Goal: Task Accomplishment & Management: Manage account settings

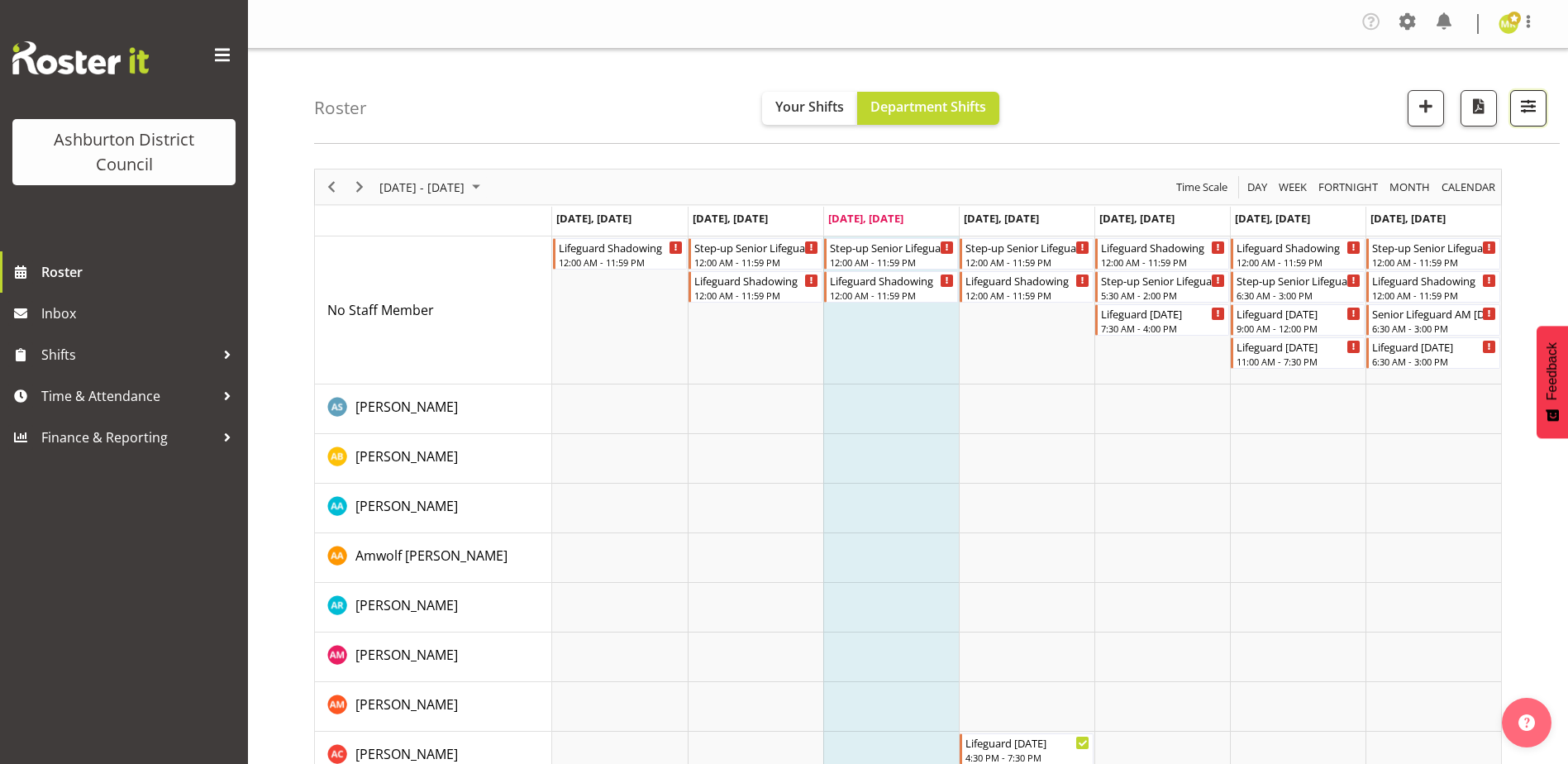
click at [1521, 113] on span "button" at bounding box center [1528, 106] width 21 height 21
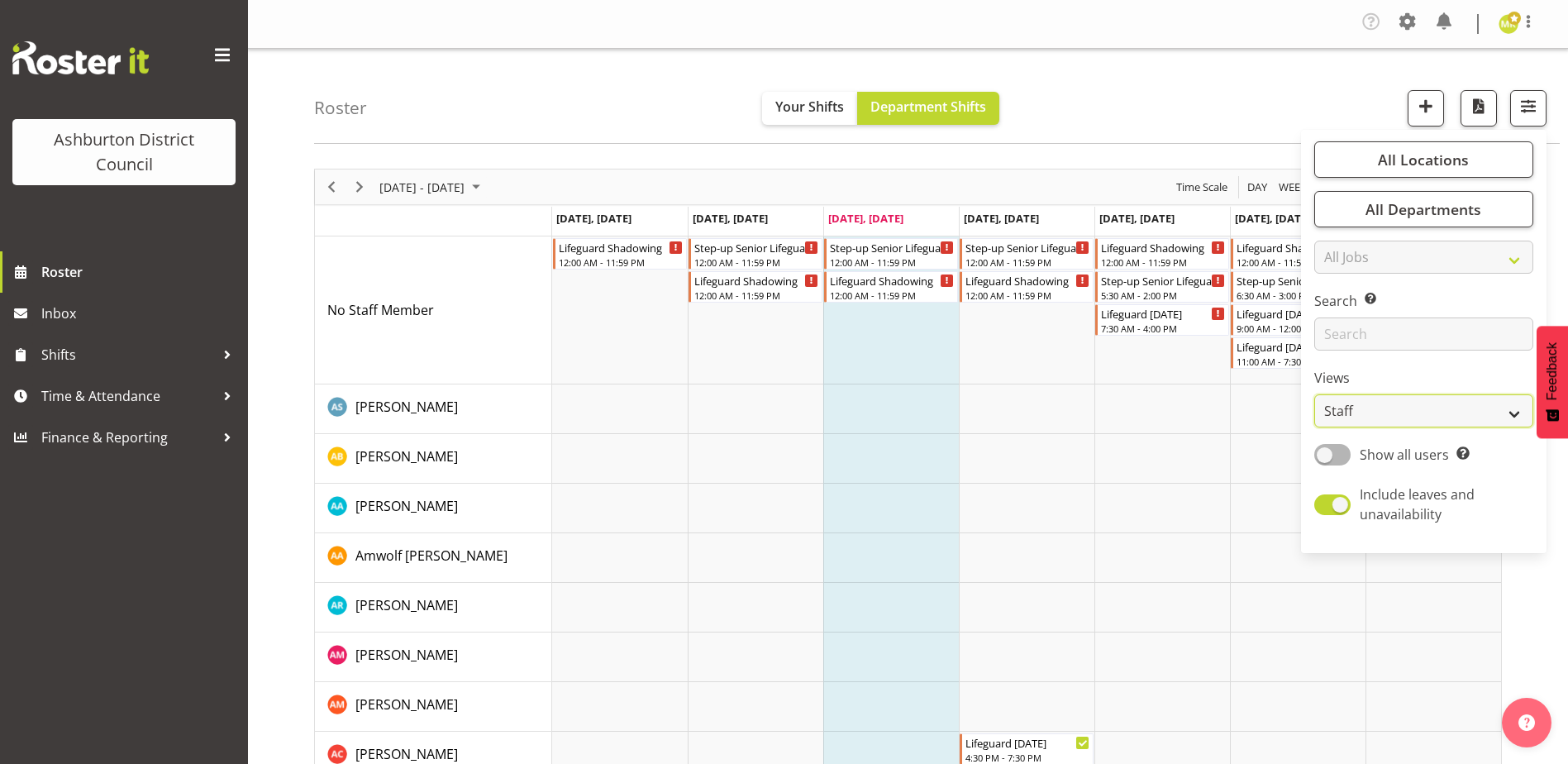
click at [1412, 409] on select "Staff Role Shift - Horizontal Shift - Vertical Staff - Location" at bounding box center [1424, 411] width 219 height 33
select select "shift"
click at [1315, 395] on select "Staff Role Shift - Horizontal Shift - Vertical Staff - Location" at bounding box center [1424, 411] width 219 height 33
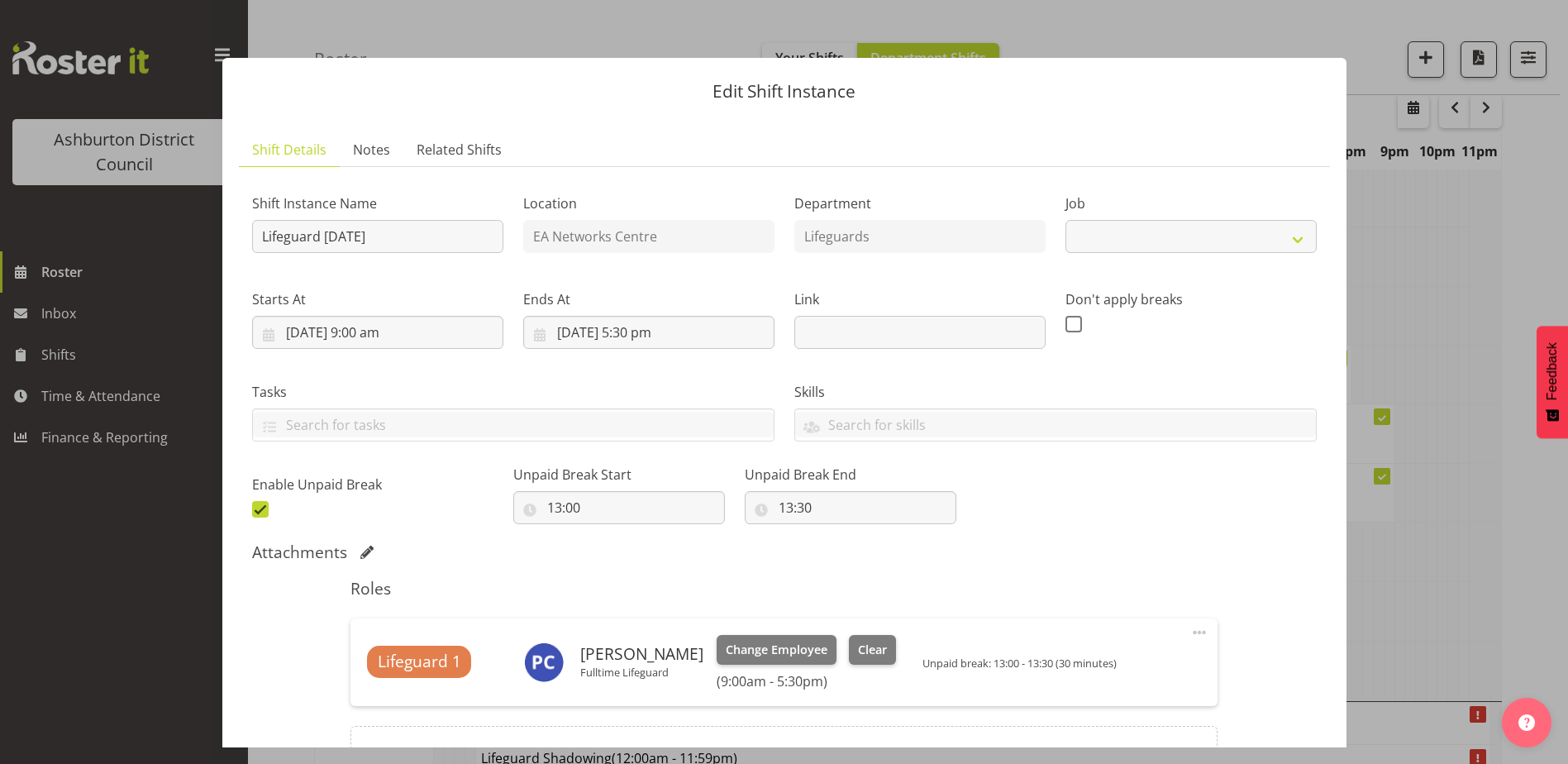
scroll to position [496, 0]
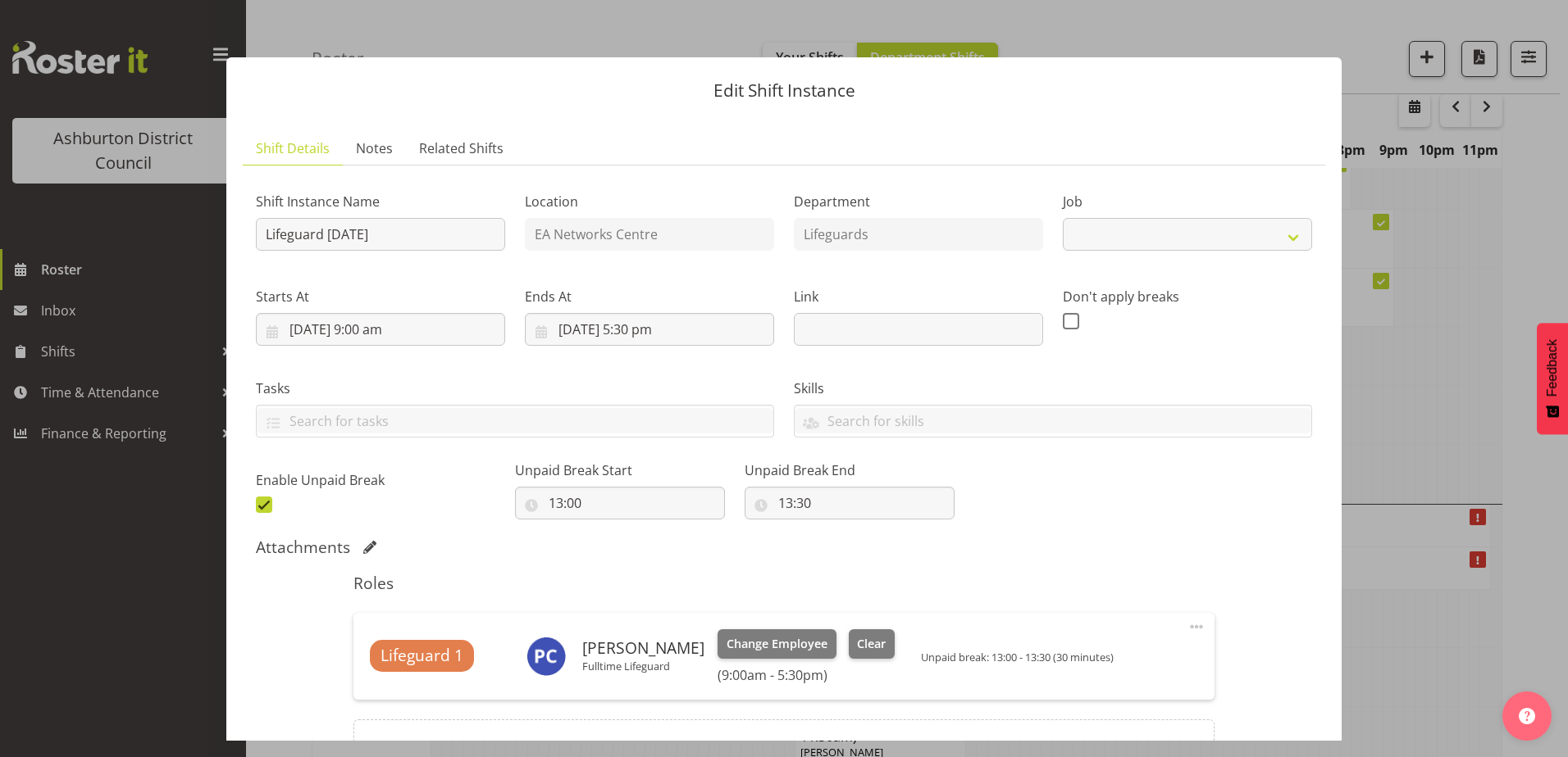
select select "38"
drag, startPoint x: 1561, startPoint y: 142, endPoint x: 1563, endPoint y: 264, distance: 122.0
click at [1535, 30] on button "button" at bounding box center [1538, 29] width 26 height 26
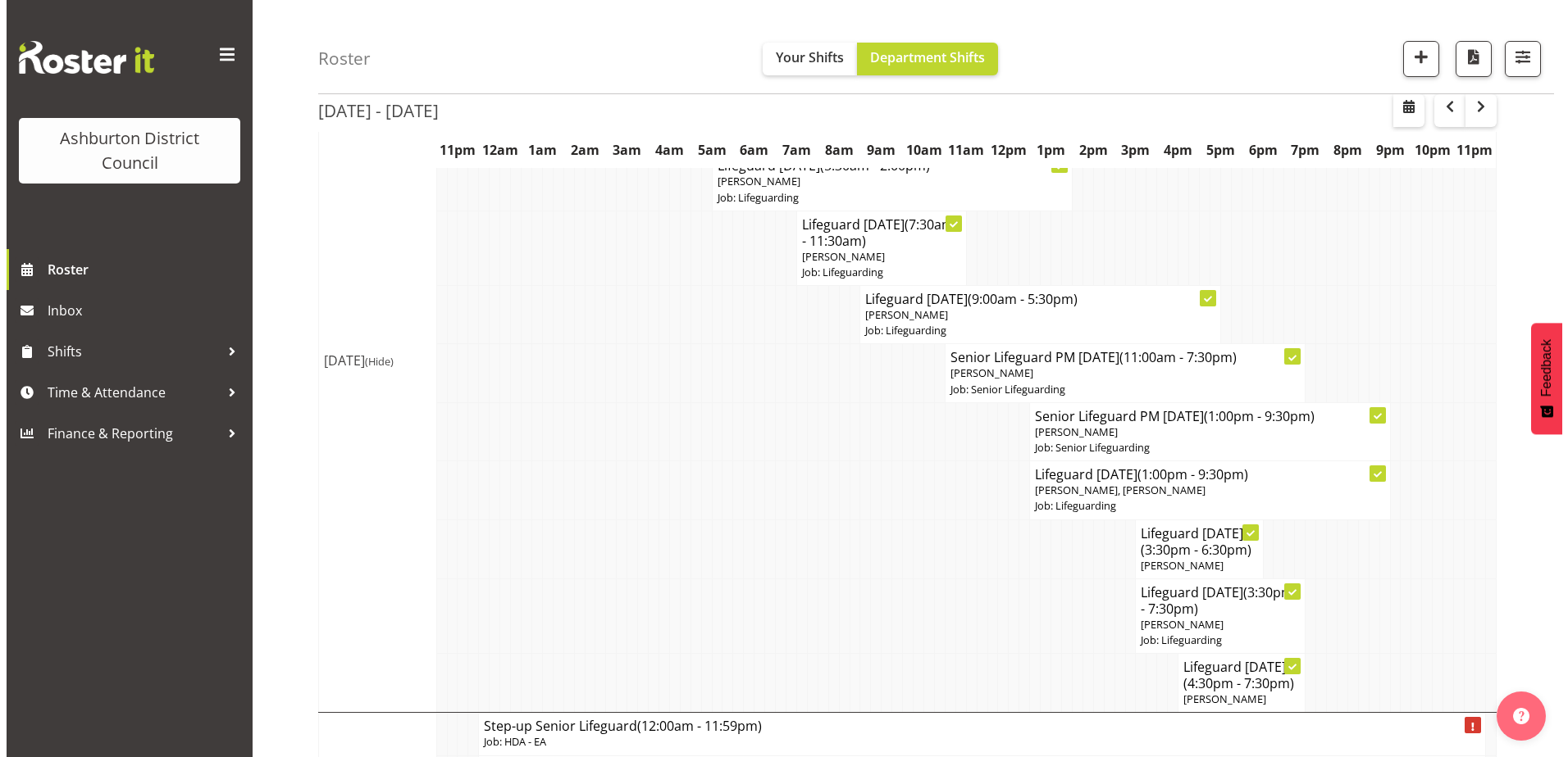
scroll to position [1120, 0]
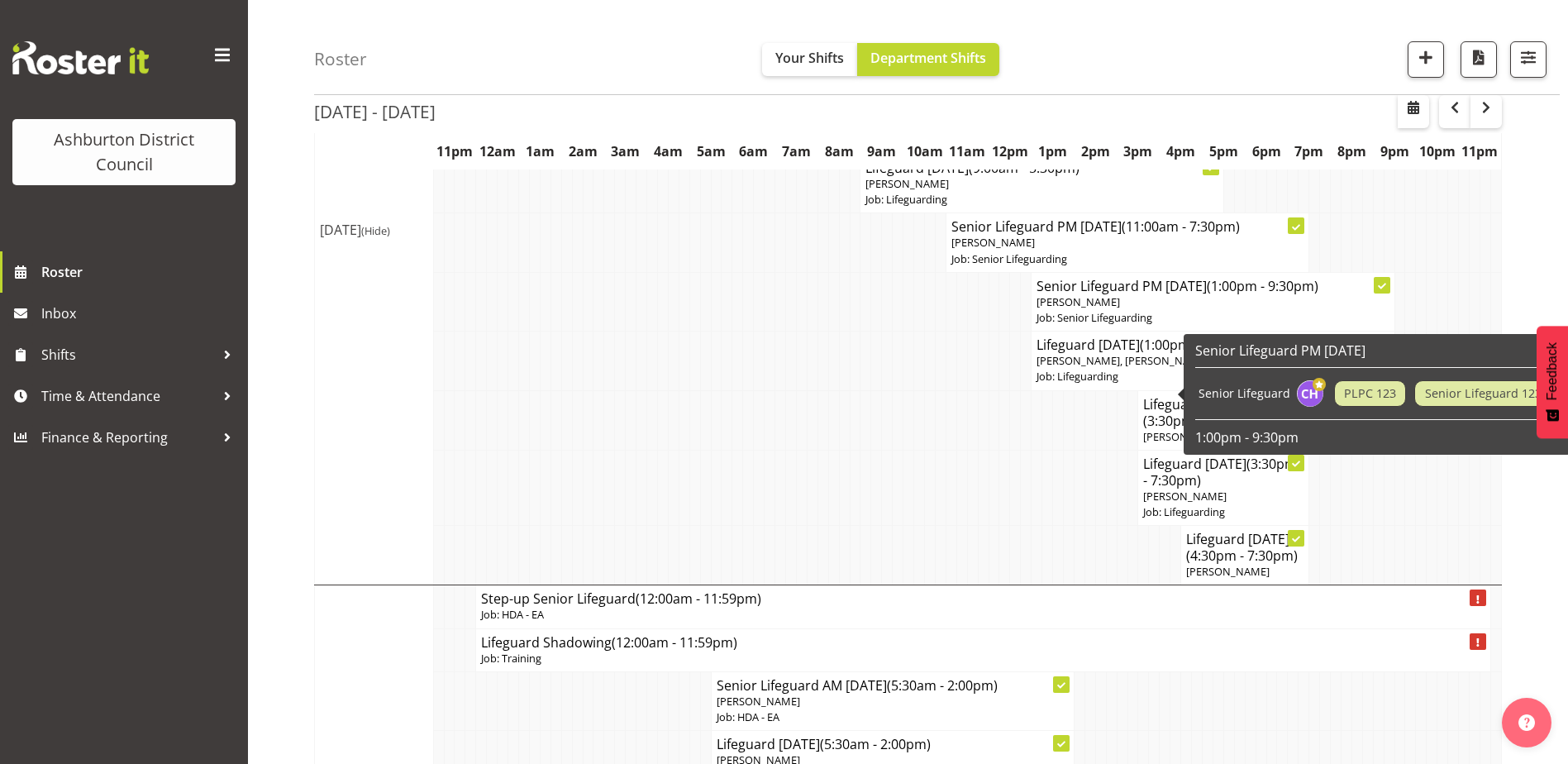
click at [1288, 369] on p "Gideon Kuipers, Gideon Kuipers" at bounding box center [1213, 361] width 353 height 16
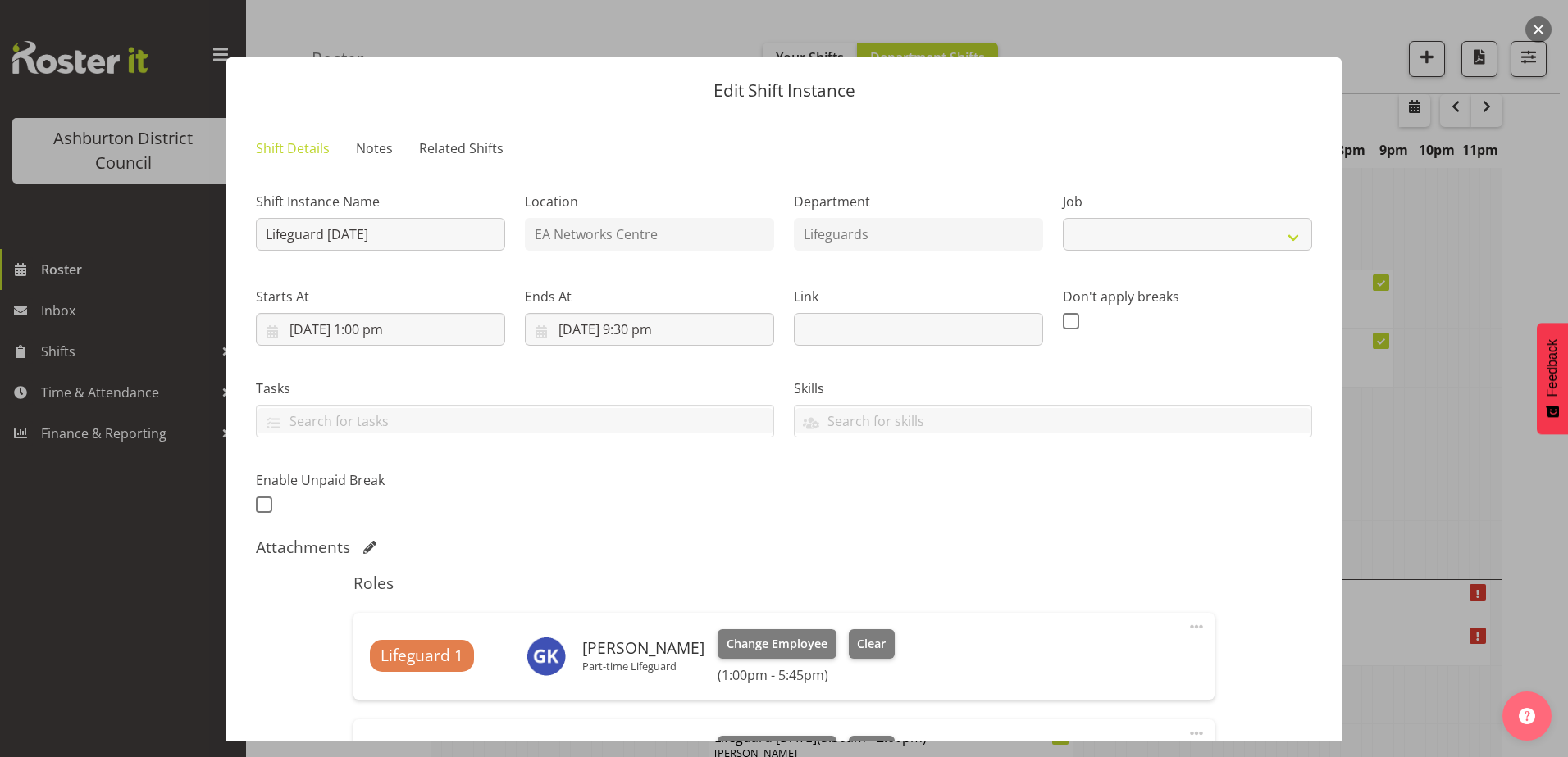
select select "38"
click at [448, 331] on input "11/09/2025, 1:00 pm" at bounding box center [381, 329] width 249 height 33
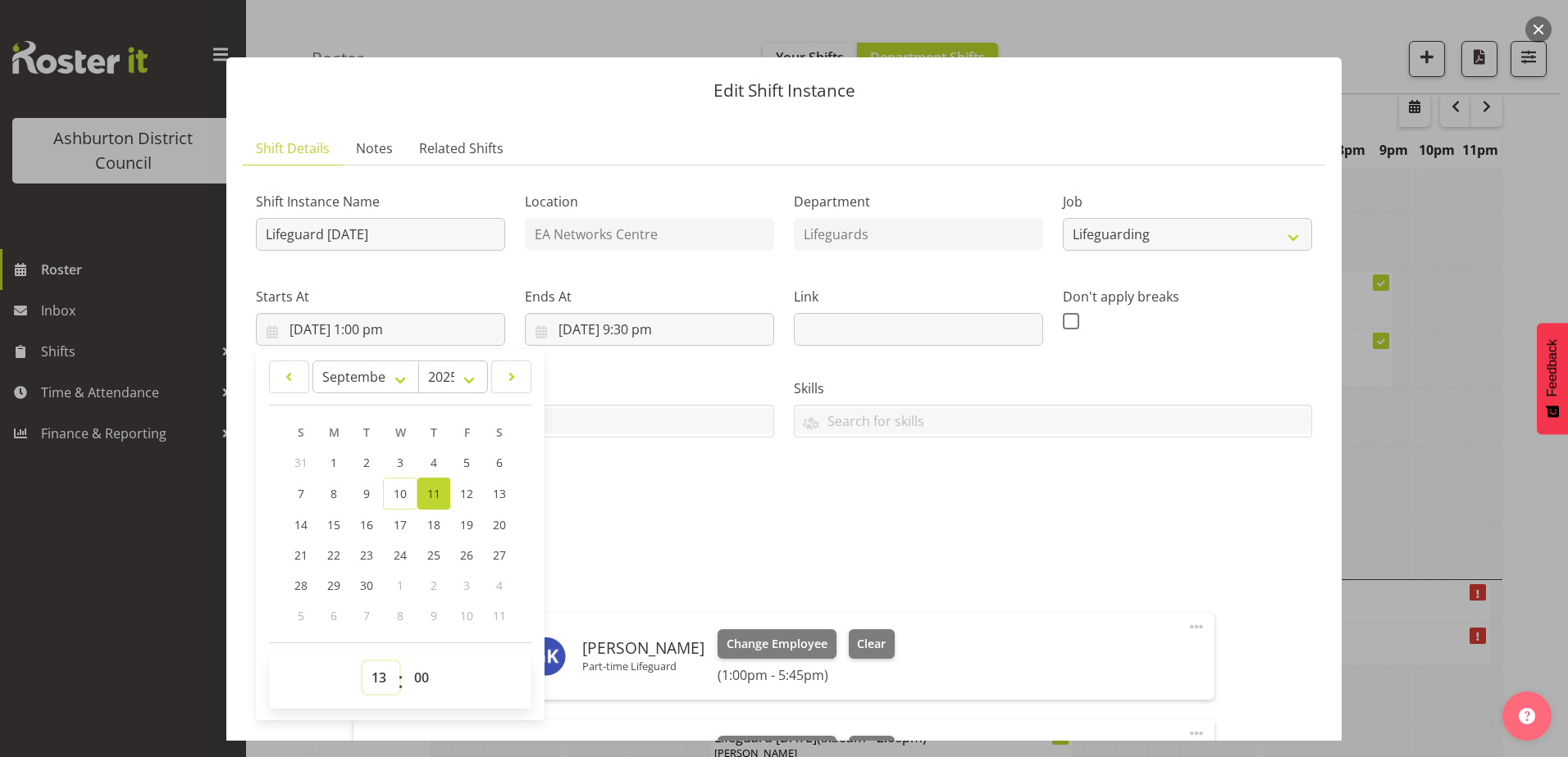
click at [382, 678] on select "00 01 02 03 04 05 06 07 08 09 10 11 12 13 14 15 16 17 18 19 20 21 22 23" at bounding box center [381, 678] width 37 height 33
select select "11"
click at [362, 661] on select "00 01 02 03 04 05 06 07 08 09 10 11 12 13 14 15 16 17 18 19 20 21 22 23" at bounding box center [381, 678] width 37 height 33
type input "11/09/2025, 11:00 am"
click at [426, 669] on select "00 01 02 03 04 05 06 07 08 09 10 11 12 13 14 15 16 17 18 19 20 21 22 23 24 25 2…" at bounding box center [423, 678] width 37 height 33
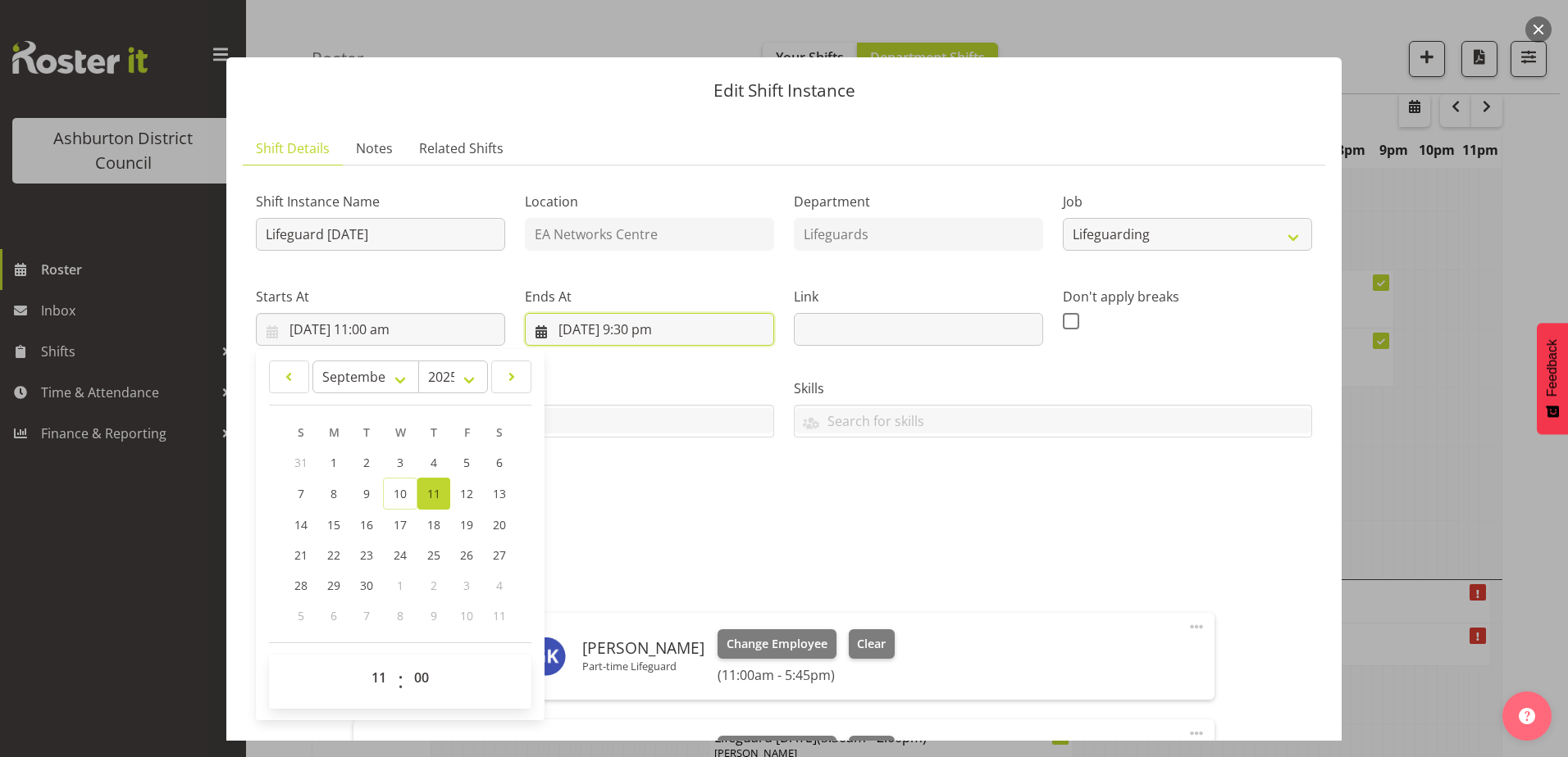
click at [687, 330] on input "11/09/2025, 9:30 pm" at bounding box center [649, 329] width 249 height 33
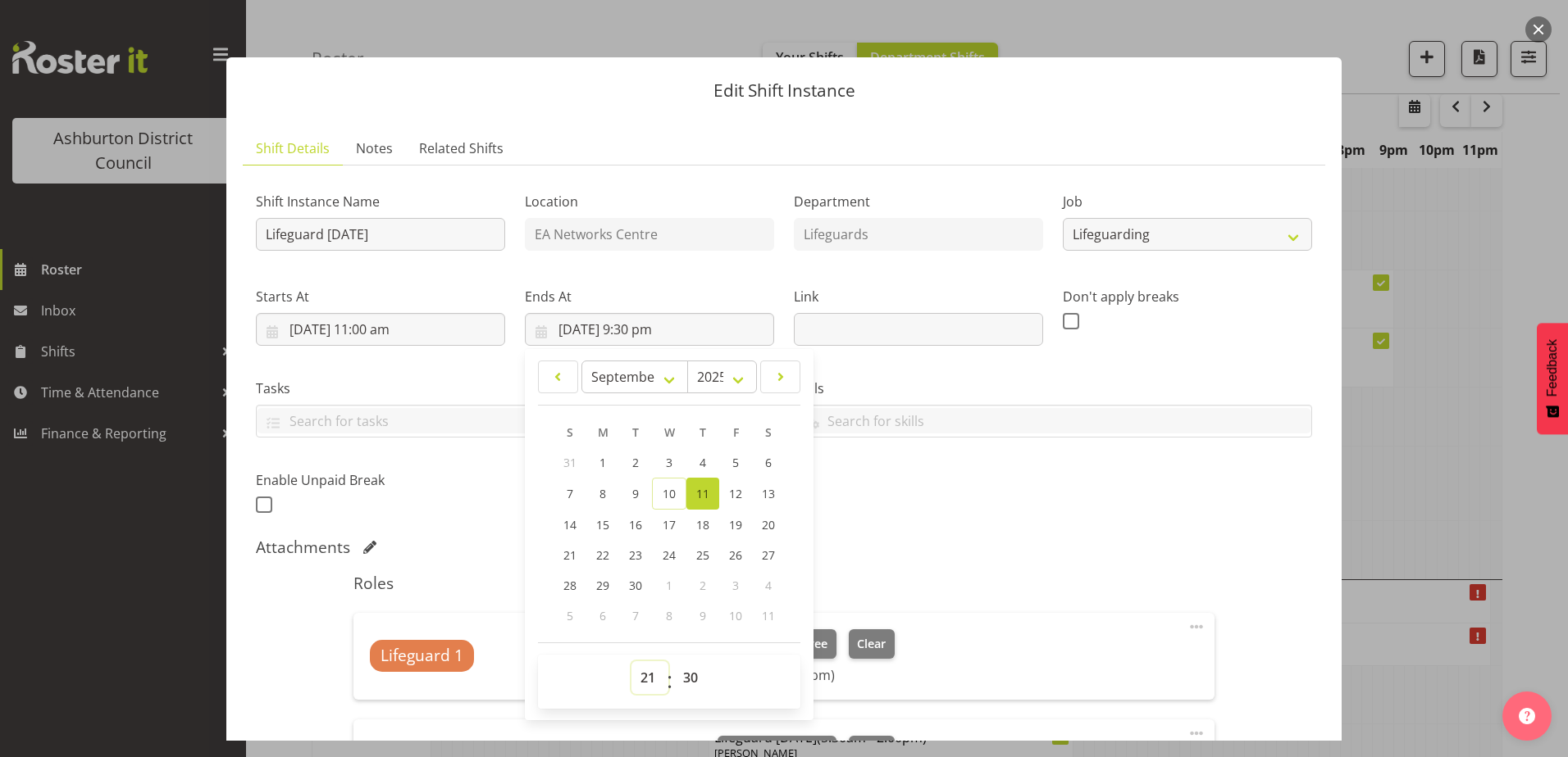
click at [641, 684] on select "00 01 02 03 04 05 06 07 08 09 10 11 12 13 14 15 16 17 18 19 20 21 22 23" at bounding box center [650, 678] width 37 height 33
select select "19"
click at [632, 661] on select "00 01 02 03 04 05 06 07 08 09 10 11 12 13 14 15 16 17 18 19 20 21 22 23" at bounding box center [650, 678] width 37 height 33
type input "11/09/2025, 7:30 pm"
click at [693, 681] on select "00 01 02 03 04 05 06 07 08 09 10 11 12 13 14 15 16 17 18 19 20 21 22 23 24 25 2…" at bounding box center [693, 678] width 37 height 33
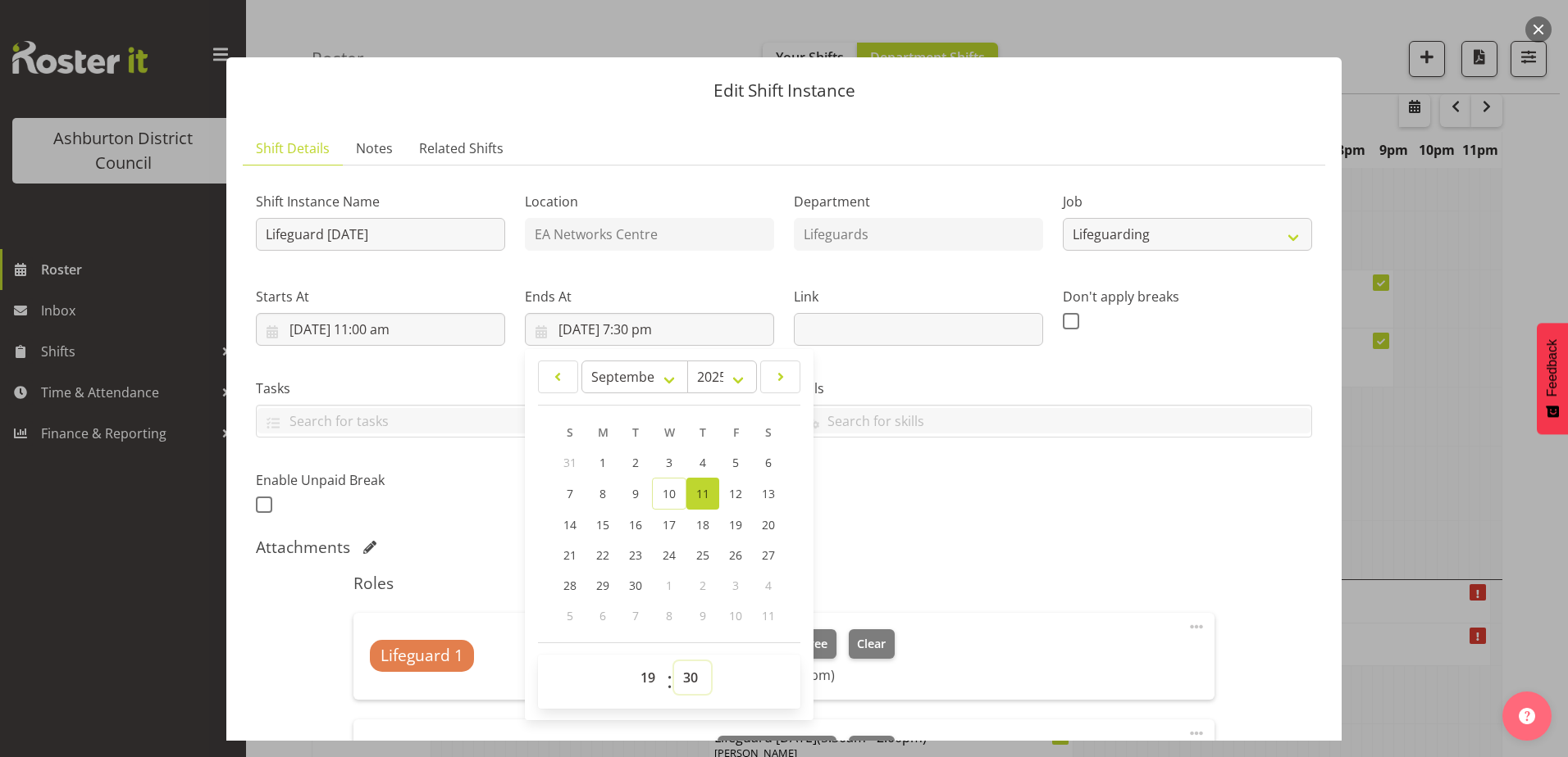
select select "0"
click at [674, 661] on select "00 01 02 03 04 05 06 07 08 09 10 11 12 13 14 15 16 17 18 19 20 21 22 23 24 25 2…" at bounding box center [693, 678] width 37 height 33
type input "11/09/2025, 7:00 pm"
click at [1222, 528] on div "Shift Instance Name Lifeguard Thursday Location EA Networks Centre Department L…" at bounding box center [784, 540] width 1056 height 723
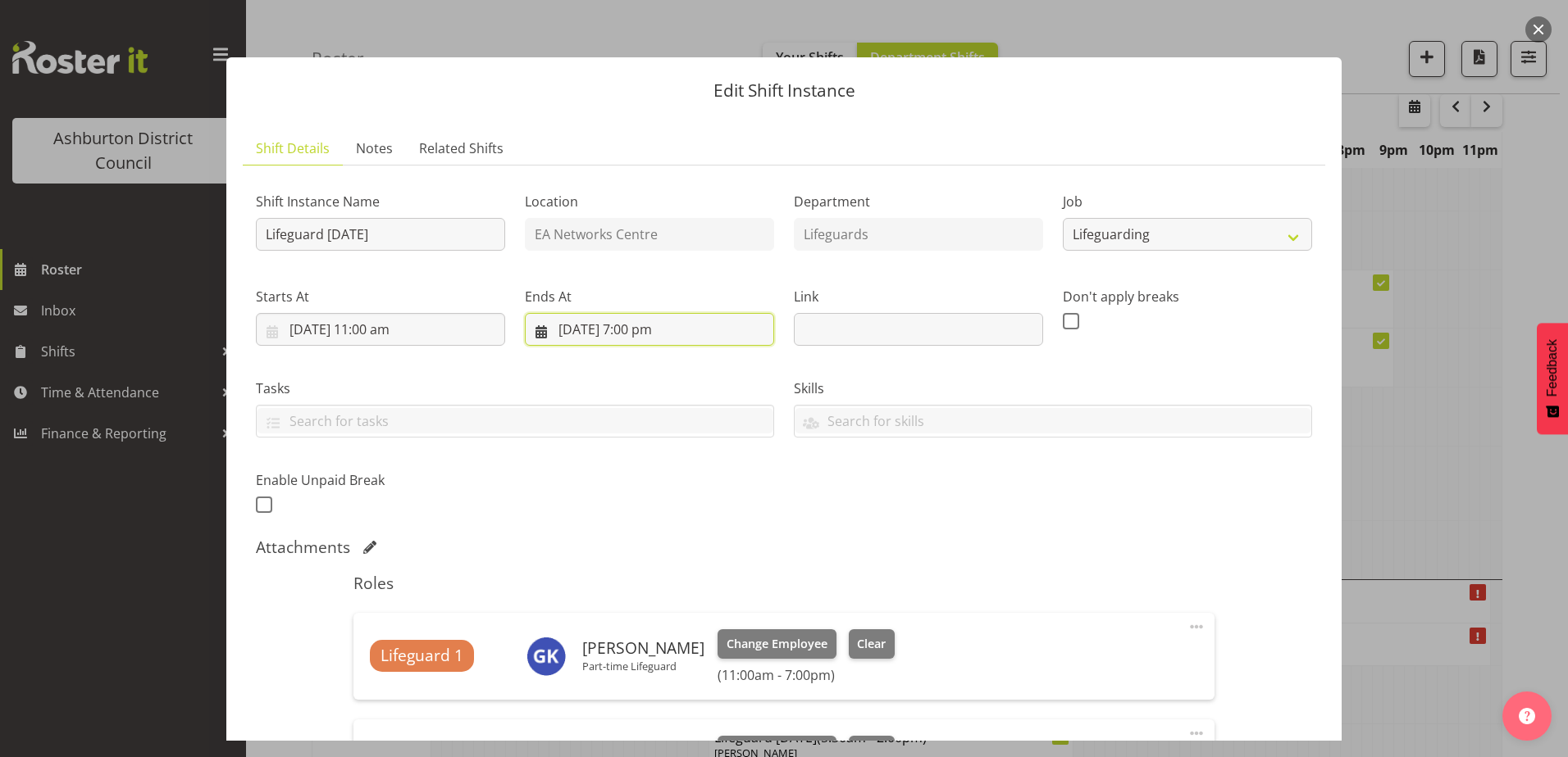
click at [664, 337] on input "11/09/2025, 7:00 pm" at bounding box center [649, 329] width 249 height 33
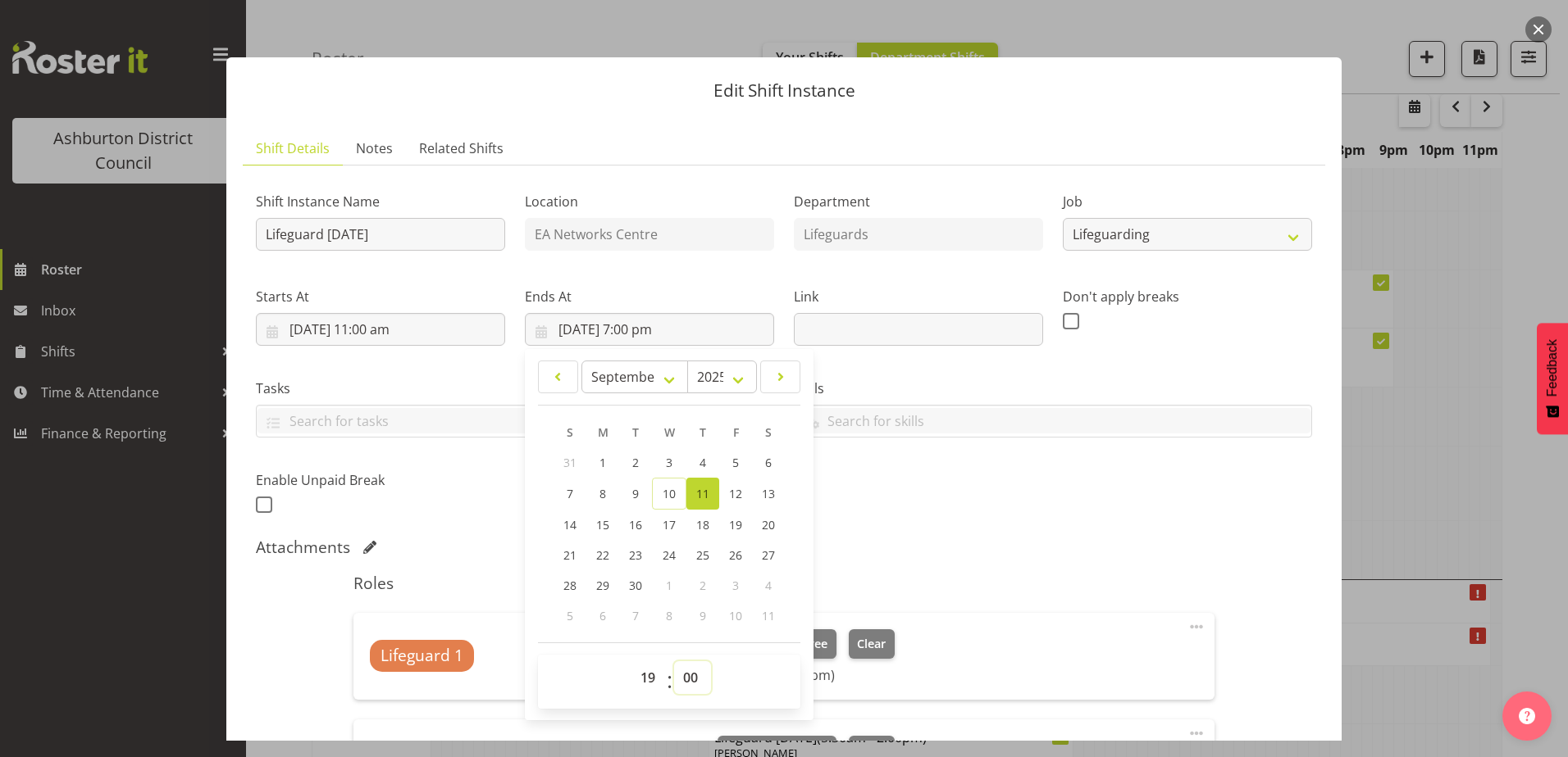
click at [693, 683] on select "00 01 02 03 04 05 06 07 08 09 10 11 12 13 14 15 16 17 18 19 20 21 22 23 24 25 2…" at bounding box center [693, 678] width 37 height 33
select select "30"
click at [674, 661] on select "00 01 02 03 04 05 06 07 08 09 10 11 12 13 14 15 16 17 18 19 20 21 22 23 24 25 2…" at bounding box center [693, 678] width 37 height 33
type input "11/09/2025, 7:30 pm"
click at [1232, 479] on div "Shift Instance Name Lifeguard Thursday Location EA Networks Centre Department L…" at bounding box center [784, 349] width 1076 height 359
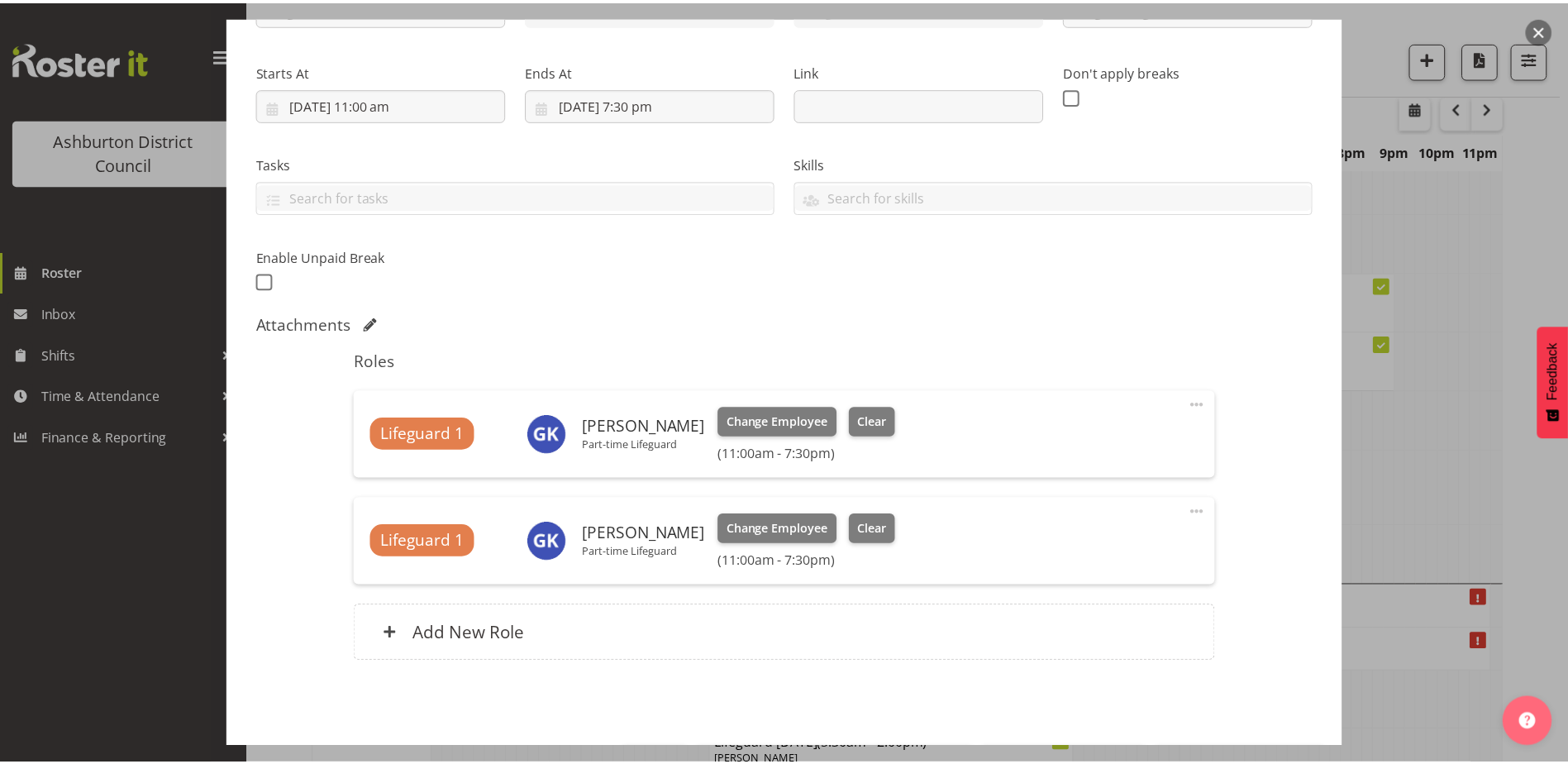
scroll to position [289, 0]
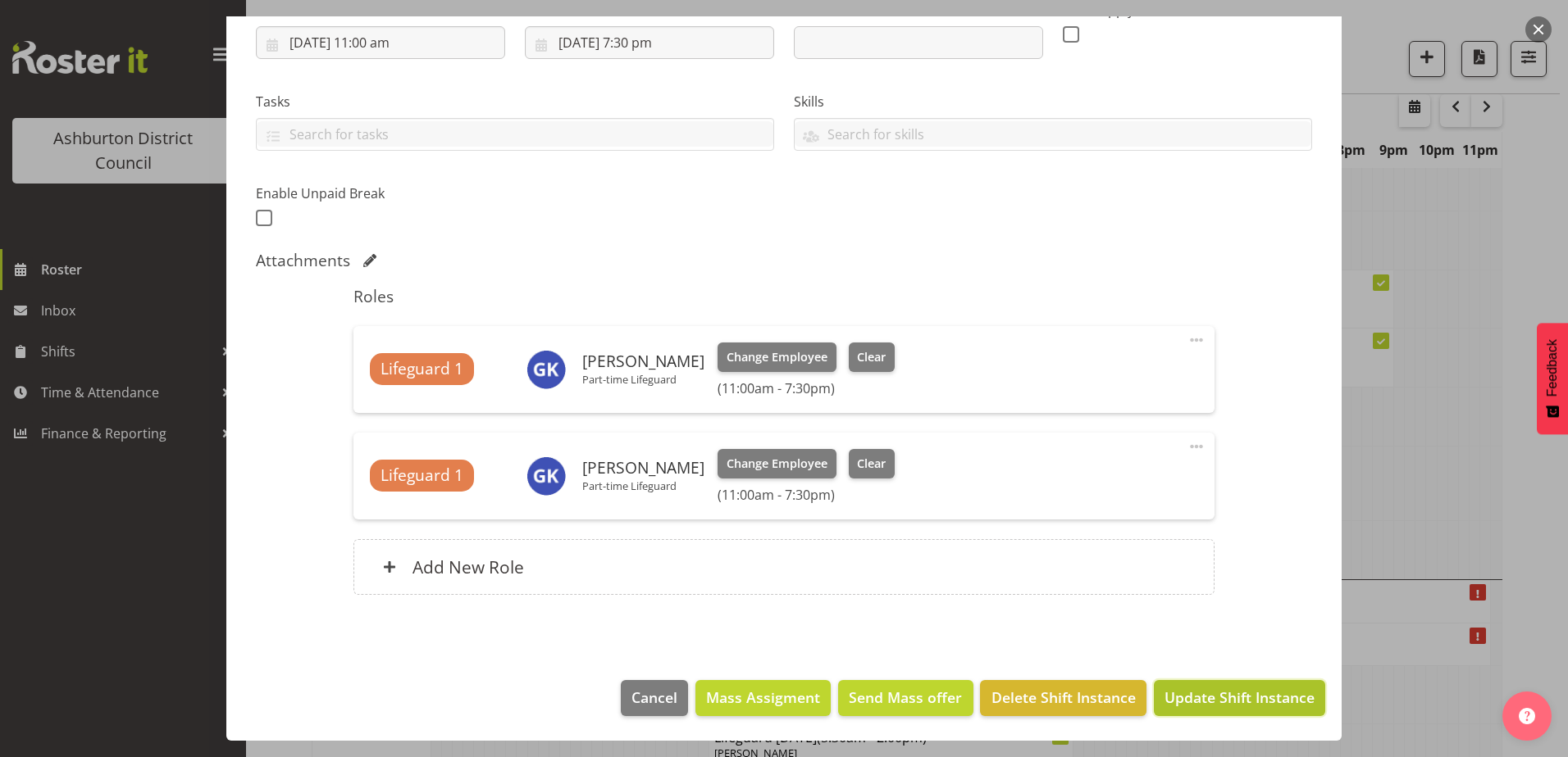
click at [1221, 698] on span "Update Shift Instance" at bounding box center [1239, 697] width 150 height 21
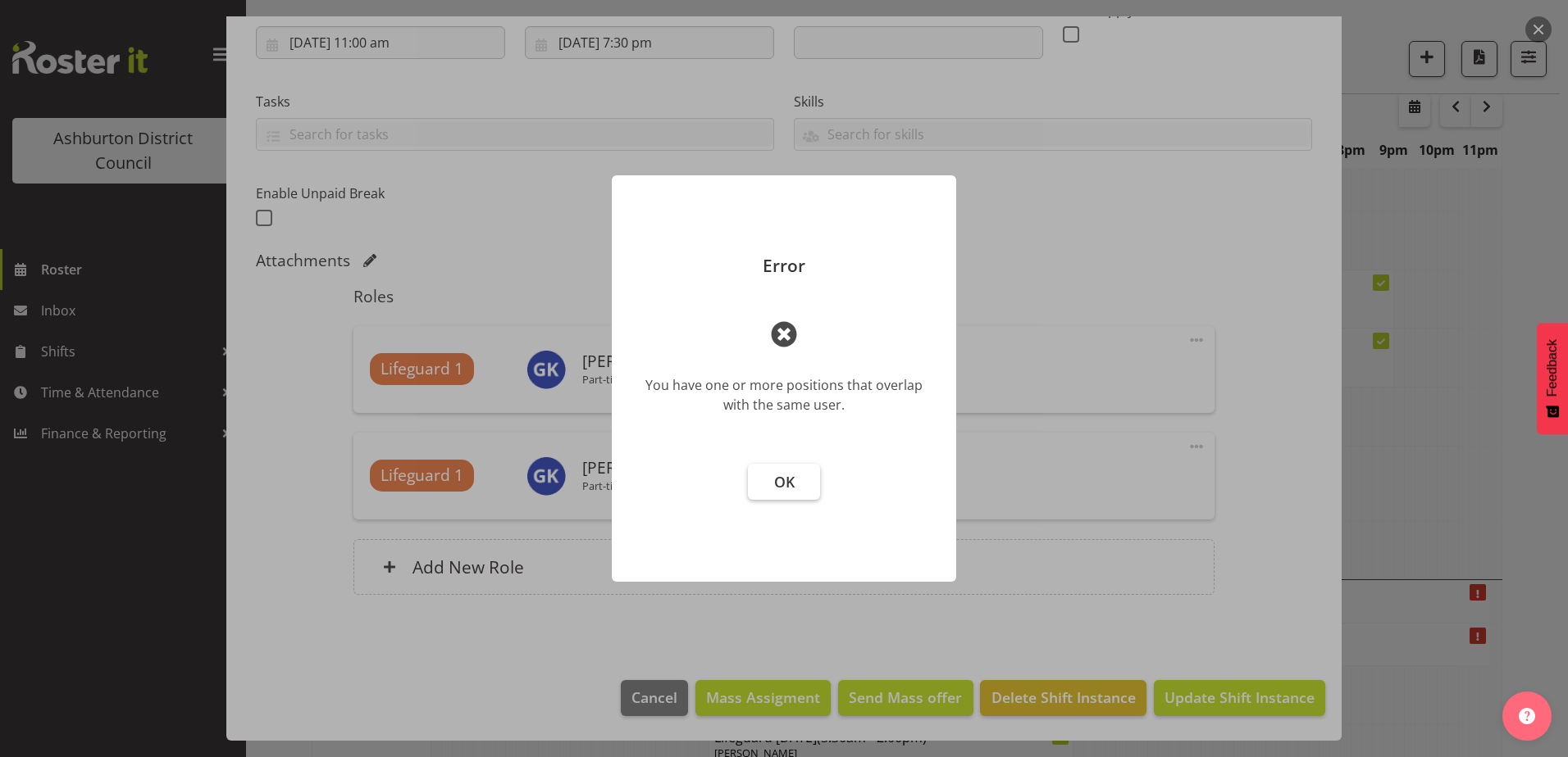
click at [791, 489] on span "OK" at bounding box center [784, 482] width 20 height 19
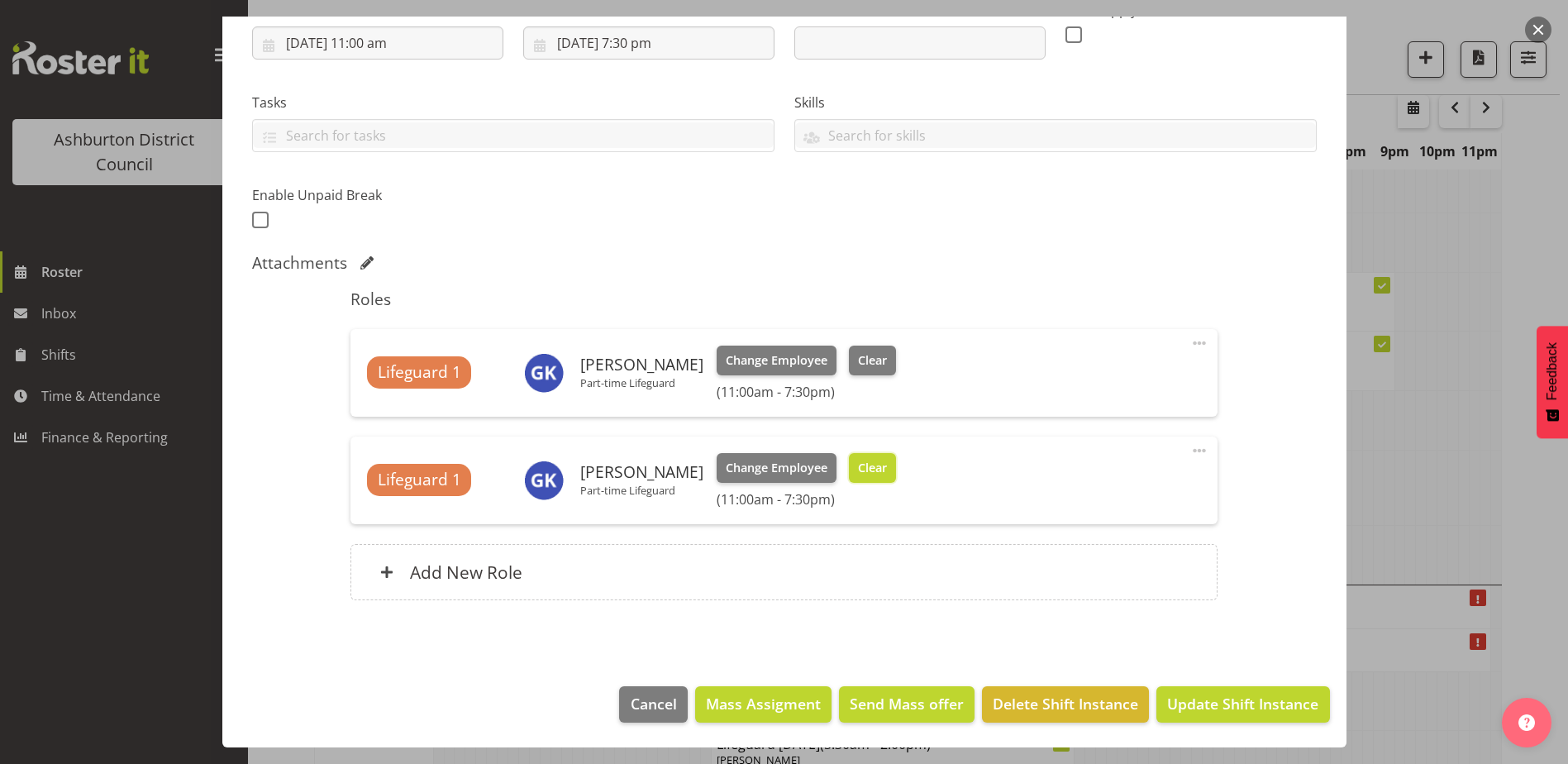
click at [865, 474] on span "Clear" at bounding box center [873, 468] width 29 height 19
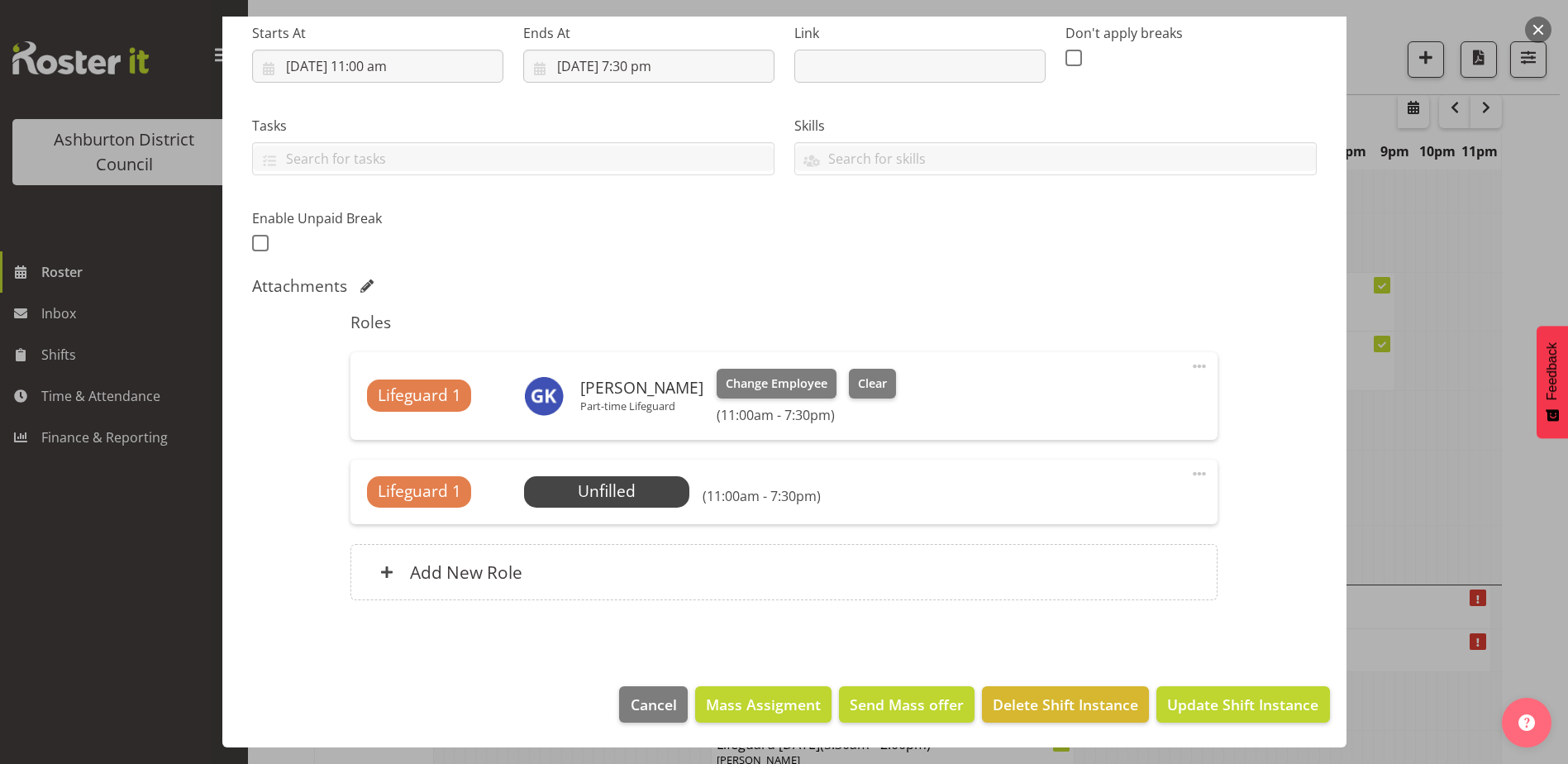
scroll to position [266, 0]
click at [1216, 703] on span "Update Shift Instance" at bounding box center [1242, 705] width 151 height 21
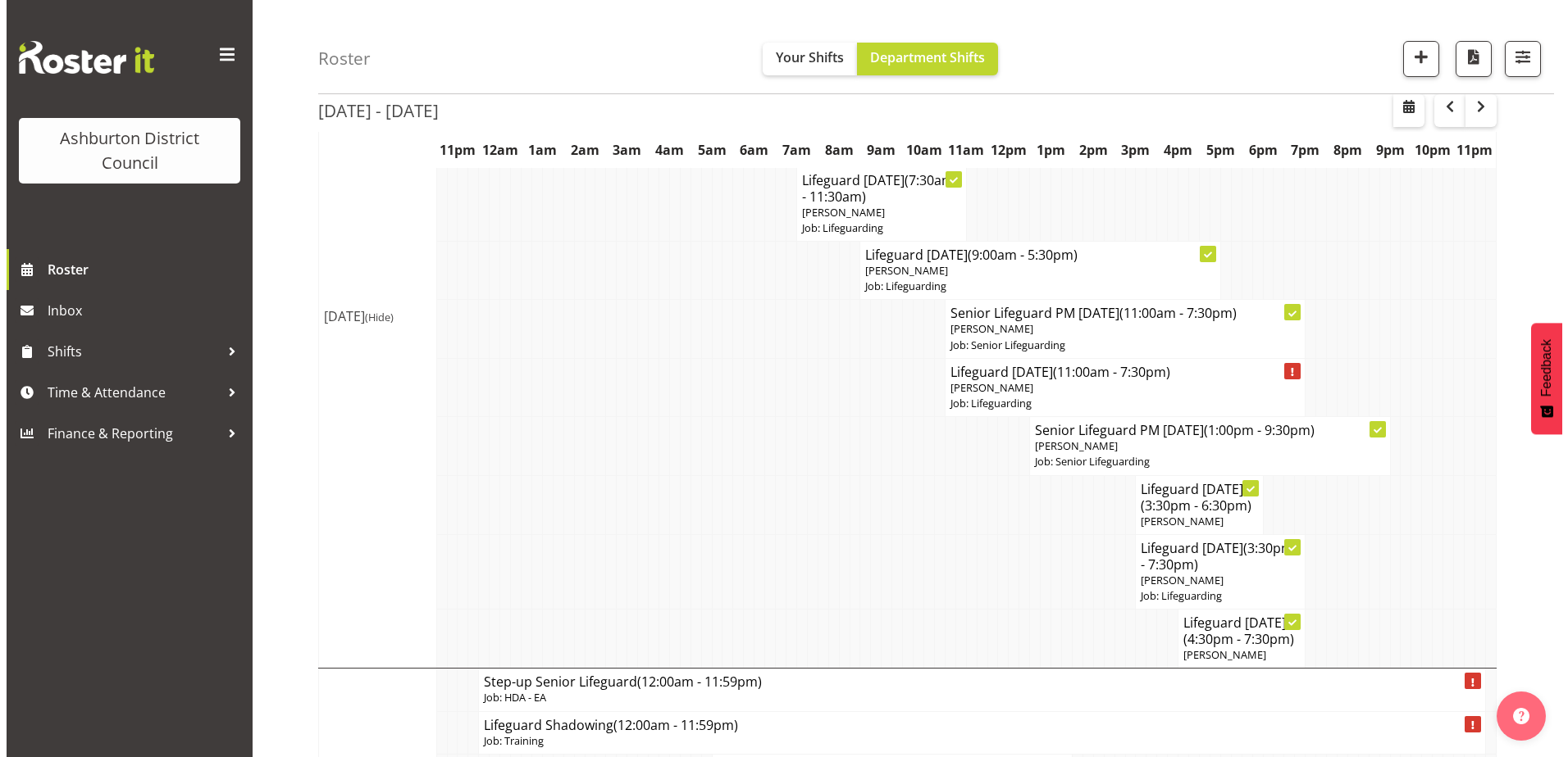
scroll to position [1041, 0]
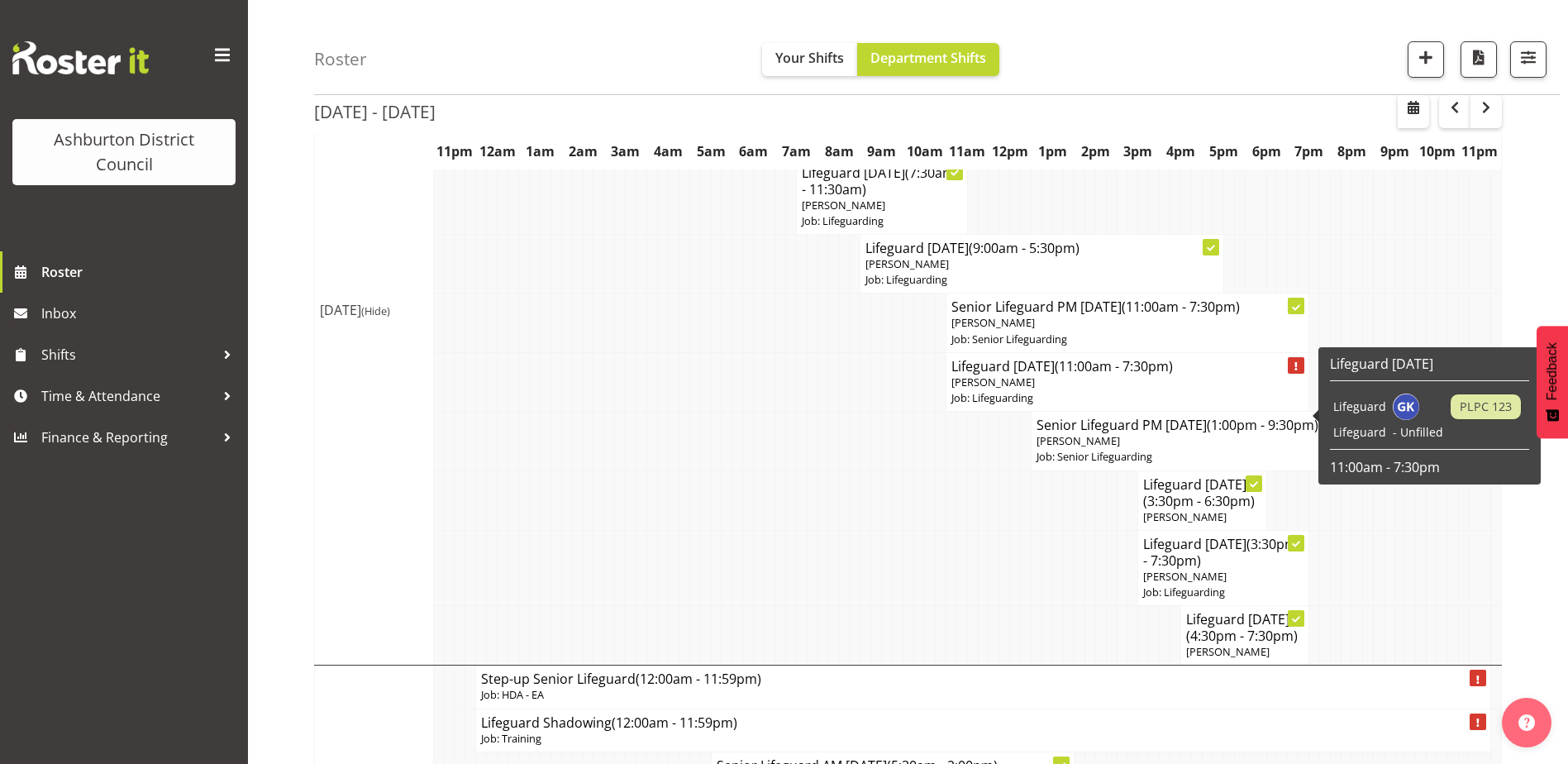
click at [1202, 406] on p "Job: Lifeguarding" at bounding box center [1128, 399] width 353 height 16
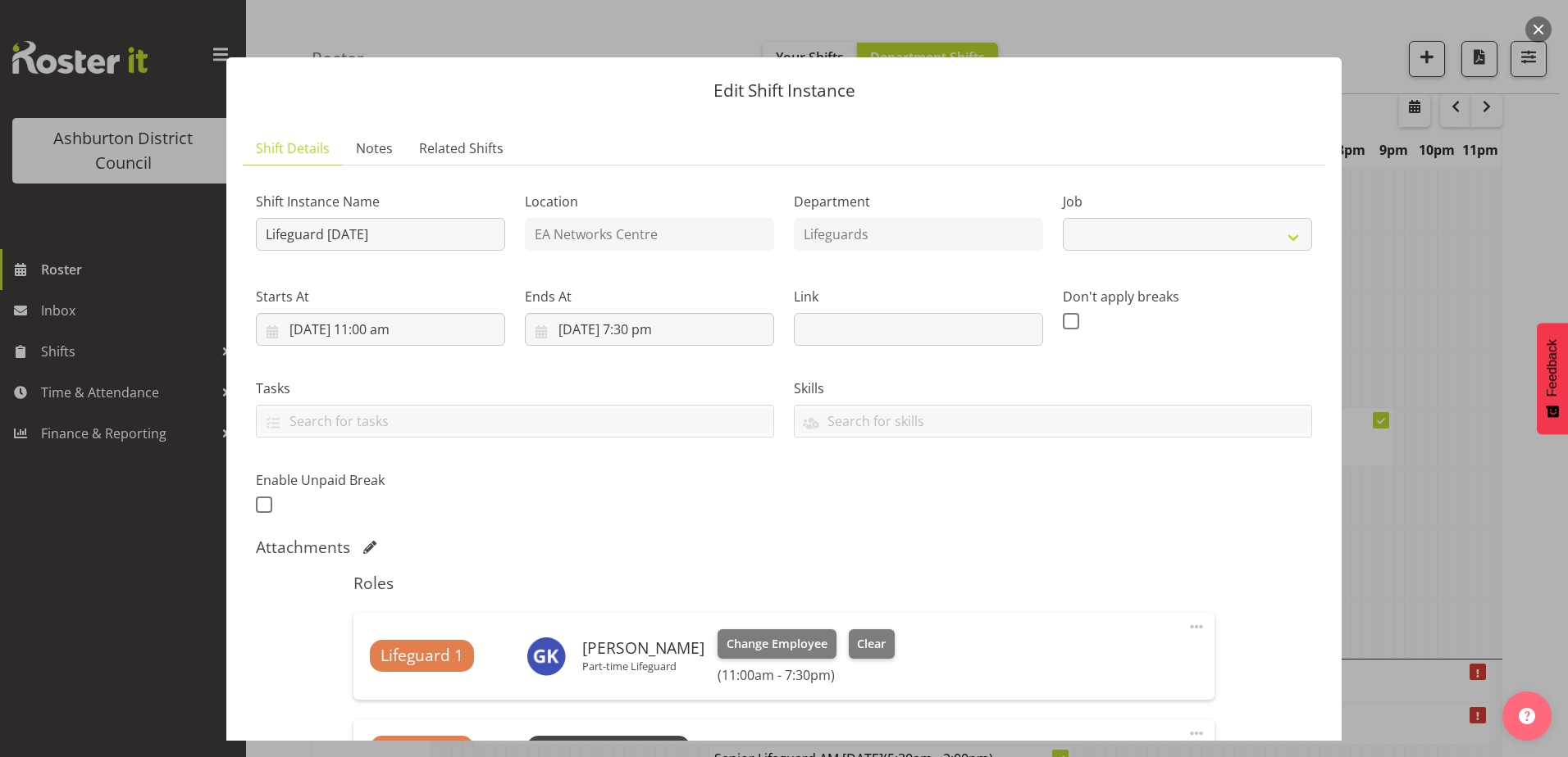
select select "38"
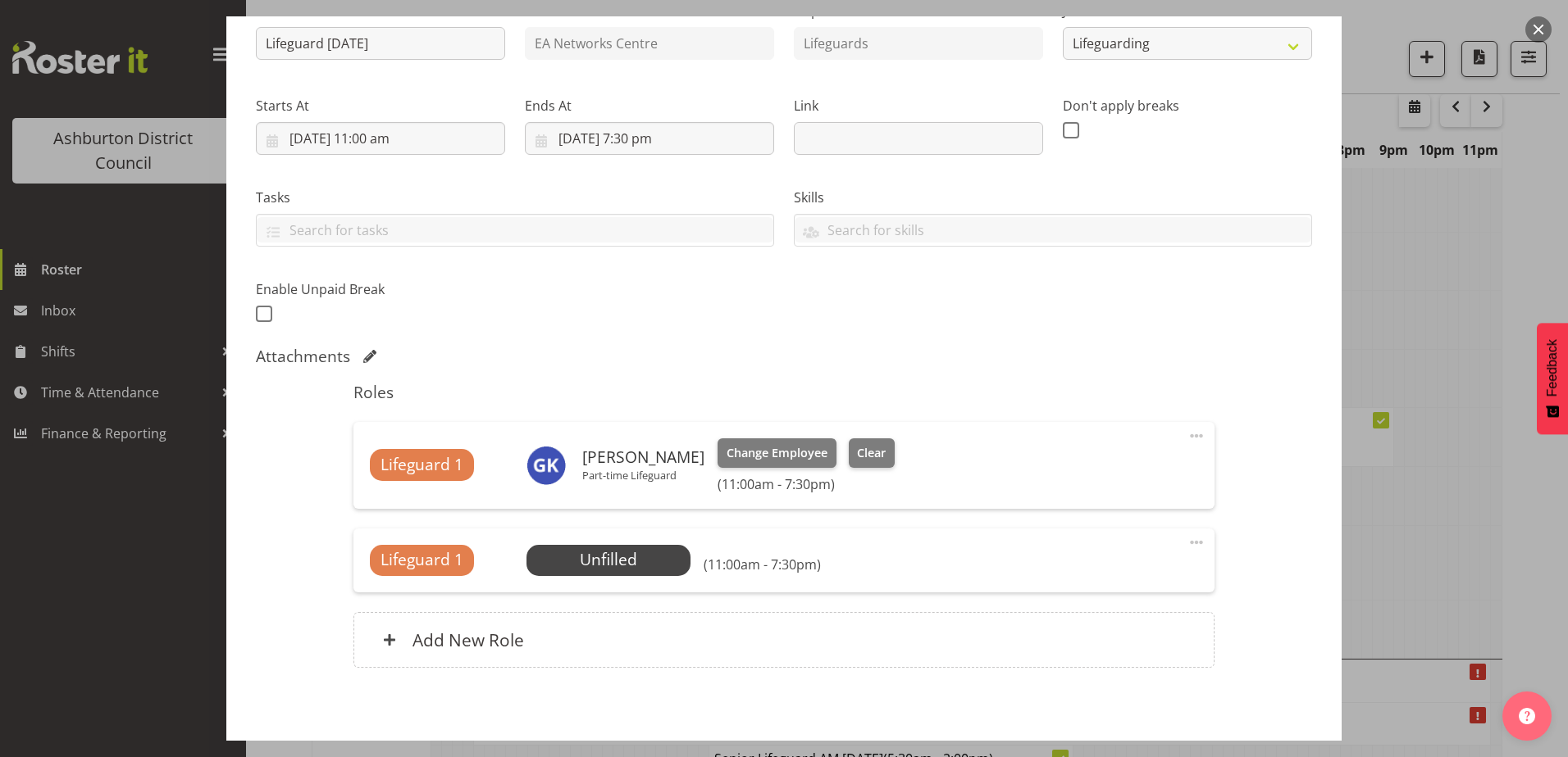
scroll to position [264, 0]
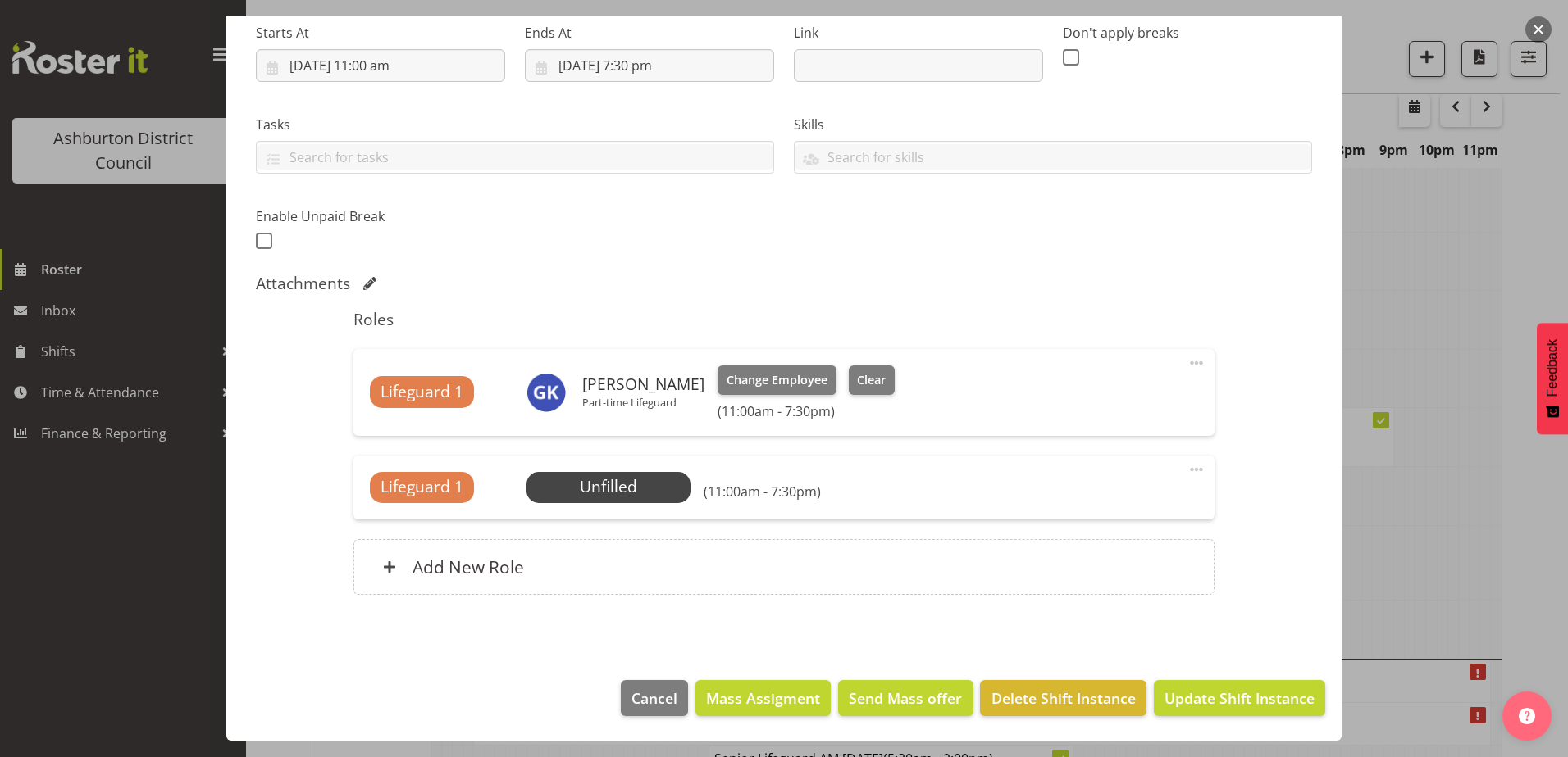
click at [1190, 472] on span at bounding box center [1196, 469] width 19 height 19
click at [1098, 561] on link "Delete" at bounding box center [1127, 568] width 157 height 30
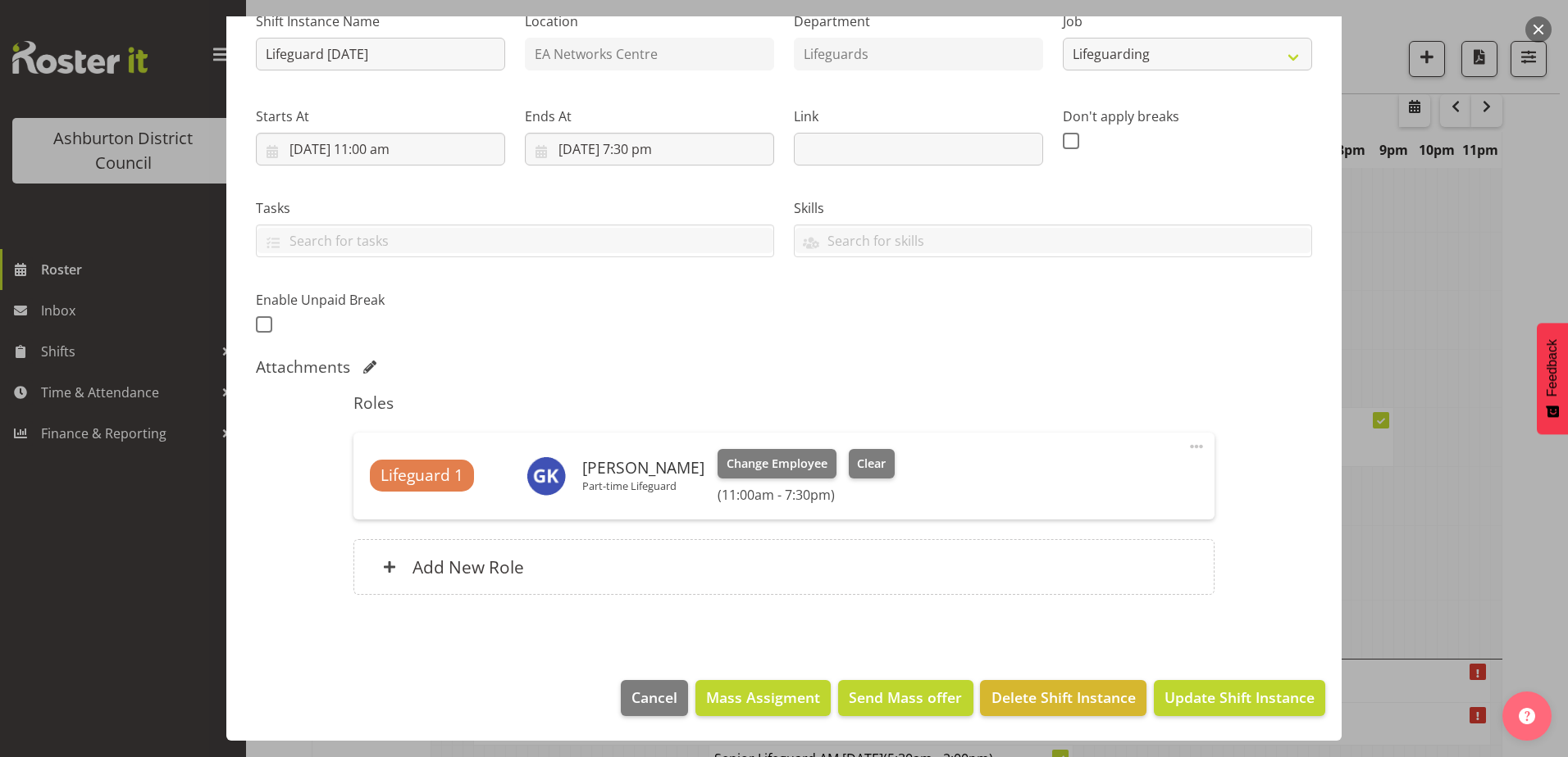
scroll to position [181, 0]
click at [1258, 698] on span "Update Shift Instance" at bounding box center [1239, 697] width 150 height 21
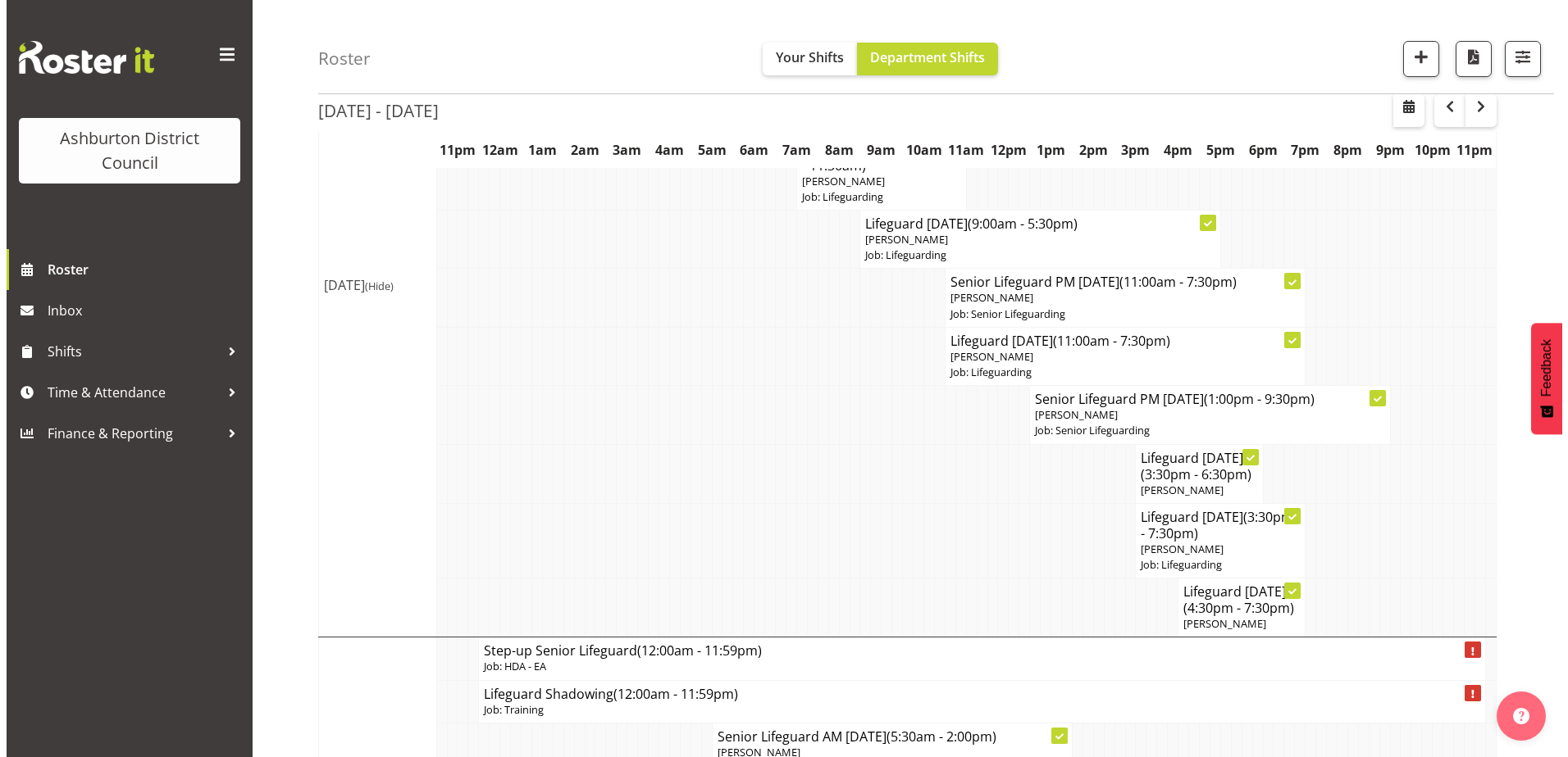
scroll to position [1067, 0]
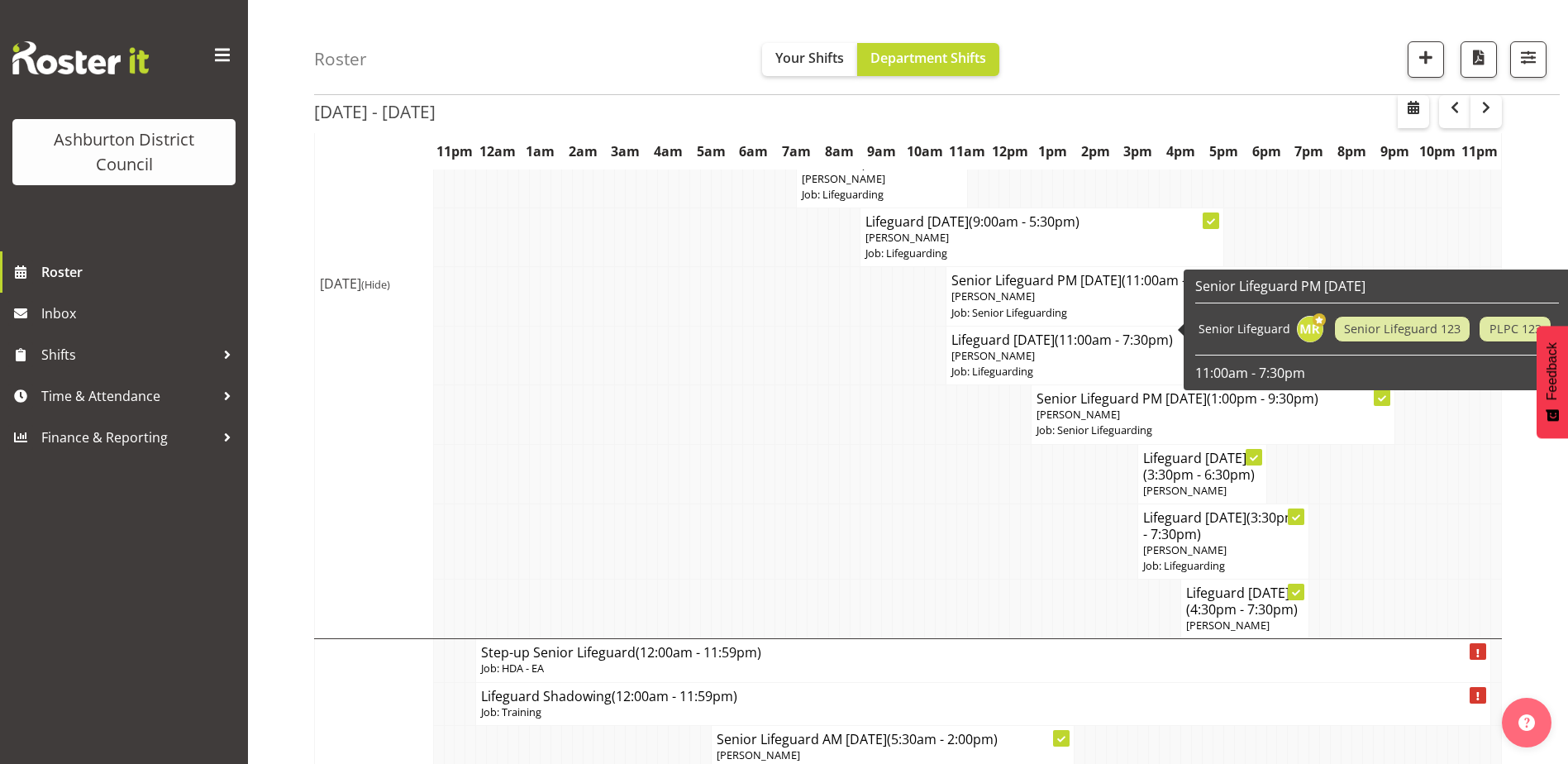
click at [1087, 304] on p "[PERSON_NAME]" at bounding box center [1128, 296] width 353 height 16
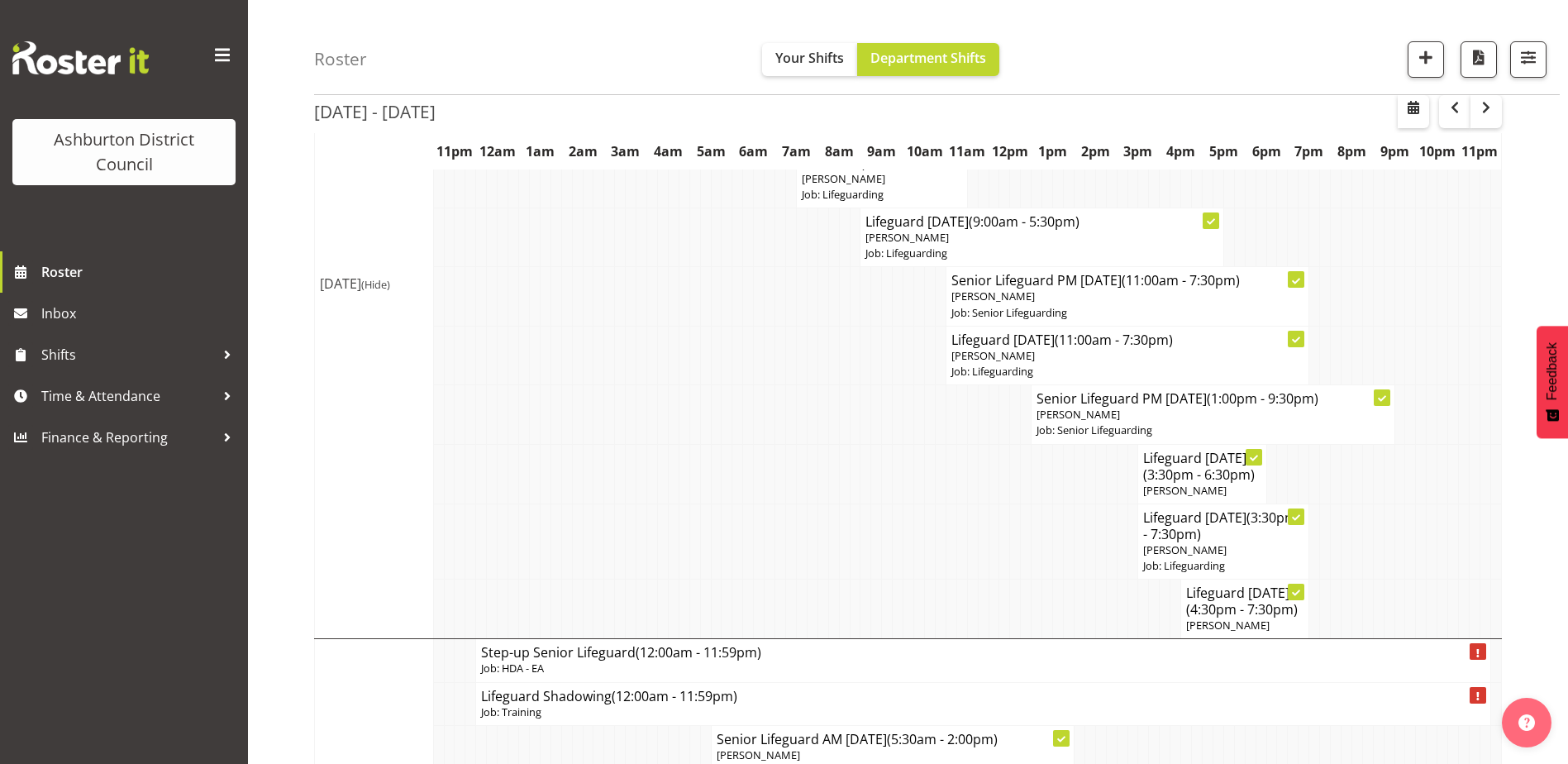
select select
select select "8"
select select "2025"
select select "11"
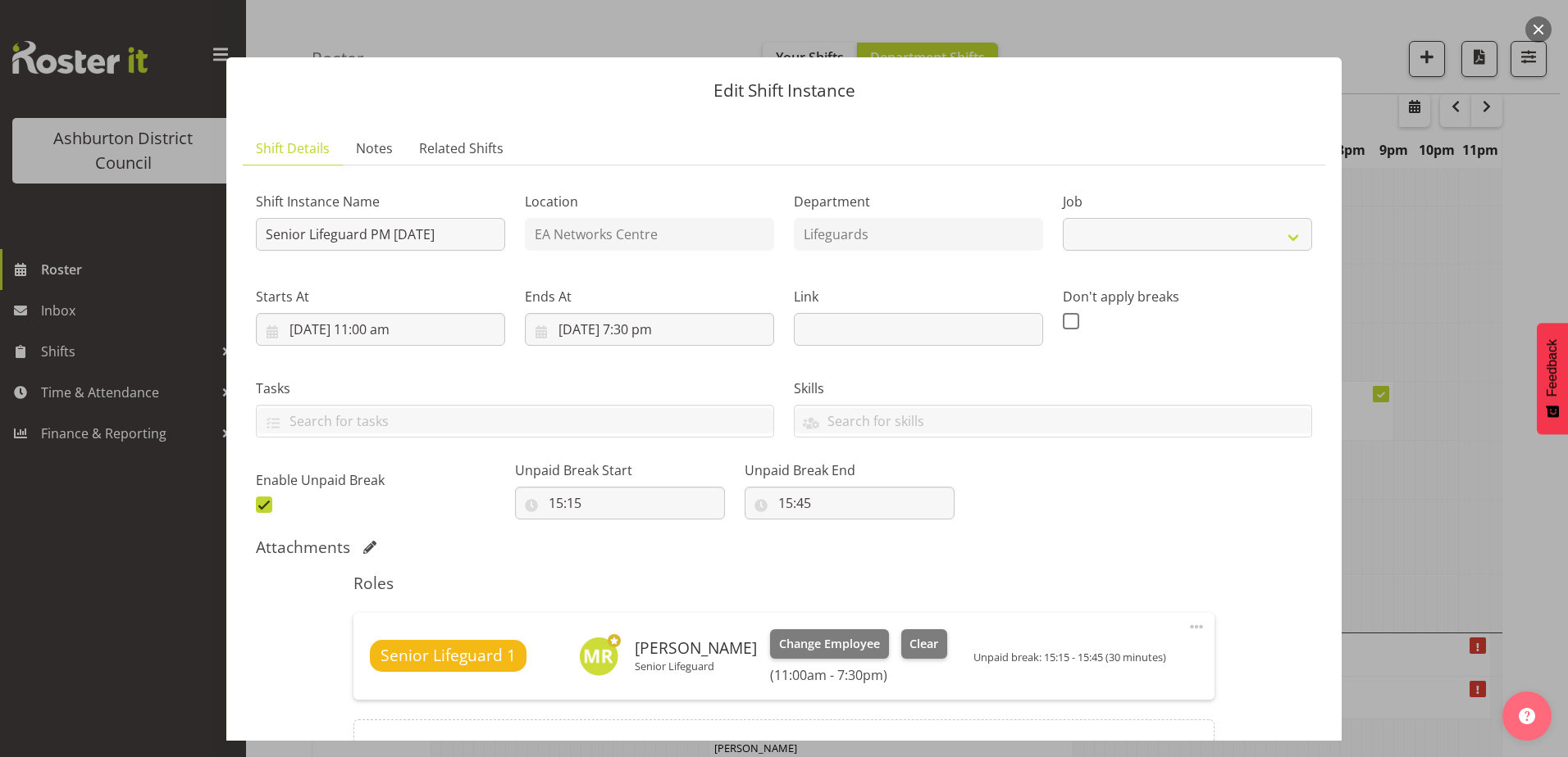
select select "2648"
click at [427, 324] on input "11/09/2025, 11:00 am" at bounding box center [381, 329] width 249 height 33
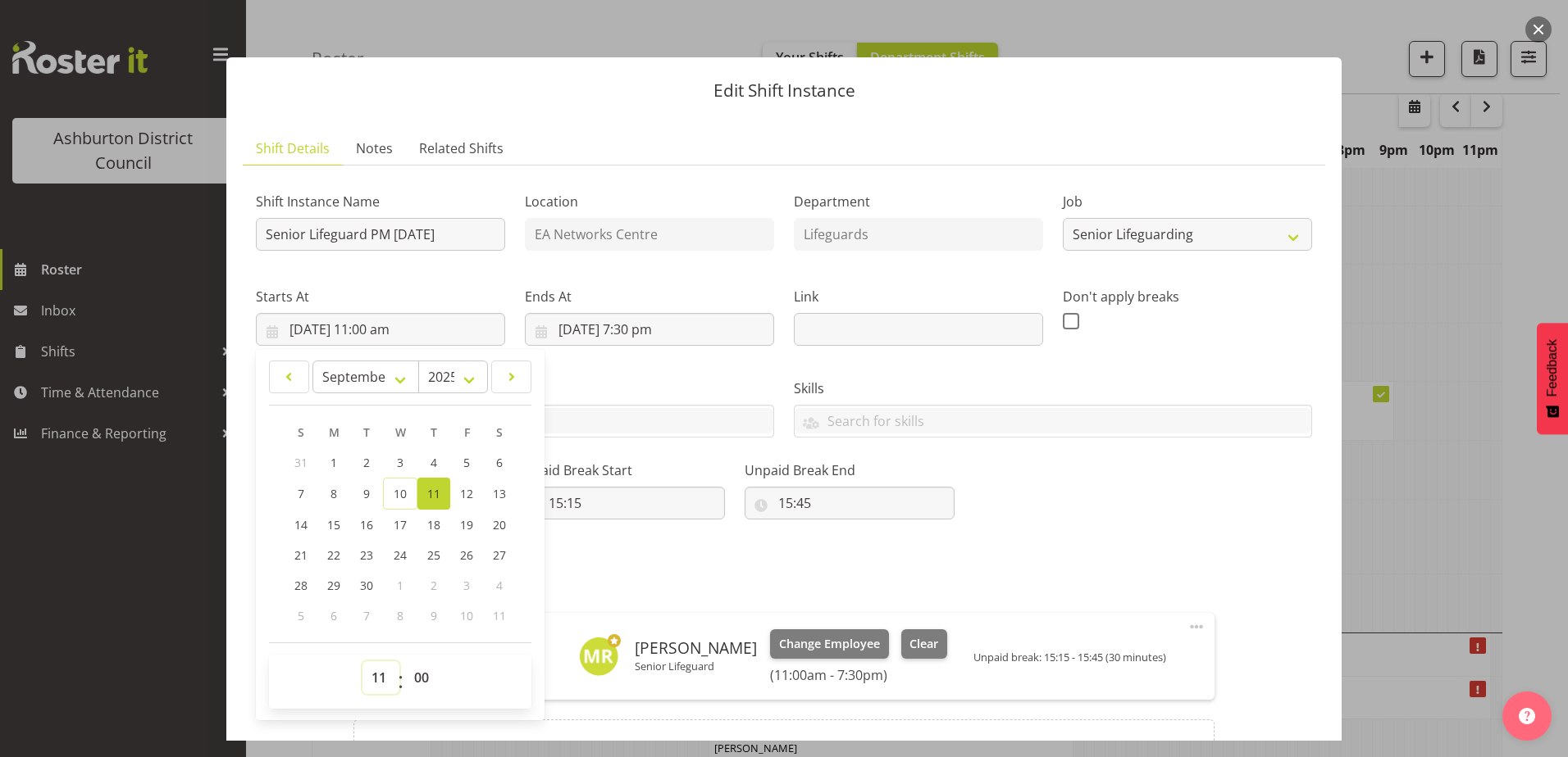
click at [372, 670] on select "00 01 02 03 04 05 06 07 08 09 10 11 12 13 14 15 16 17 18 19 20 21 22 23" at bounding box center [381, 678] width 37 height 33
select select "13"
click at [362, 661] on select "00 01 02 03 04 05 06 07 08 09 10 11 12 13 14 15 16 17 18 19 20 21 22 23" at bounding box center [381, 678] width 37 height 33
type input "11/09/2025, 1:00 pm"
click at [674, 331] on input "11/09/2025, 7:30 pm" at bounding box center [649, 329] width 249 height 33
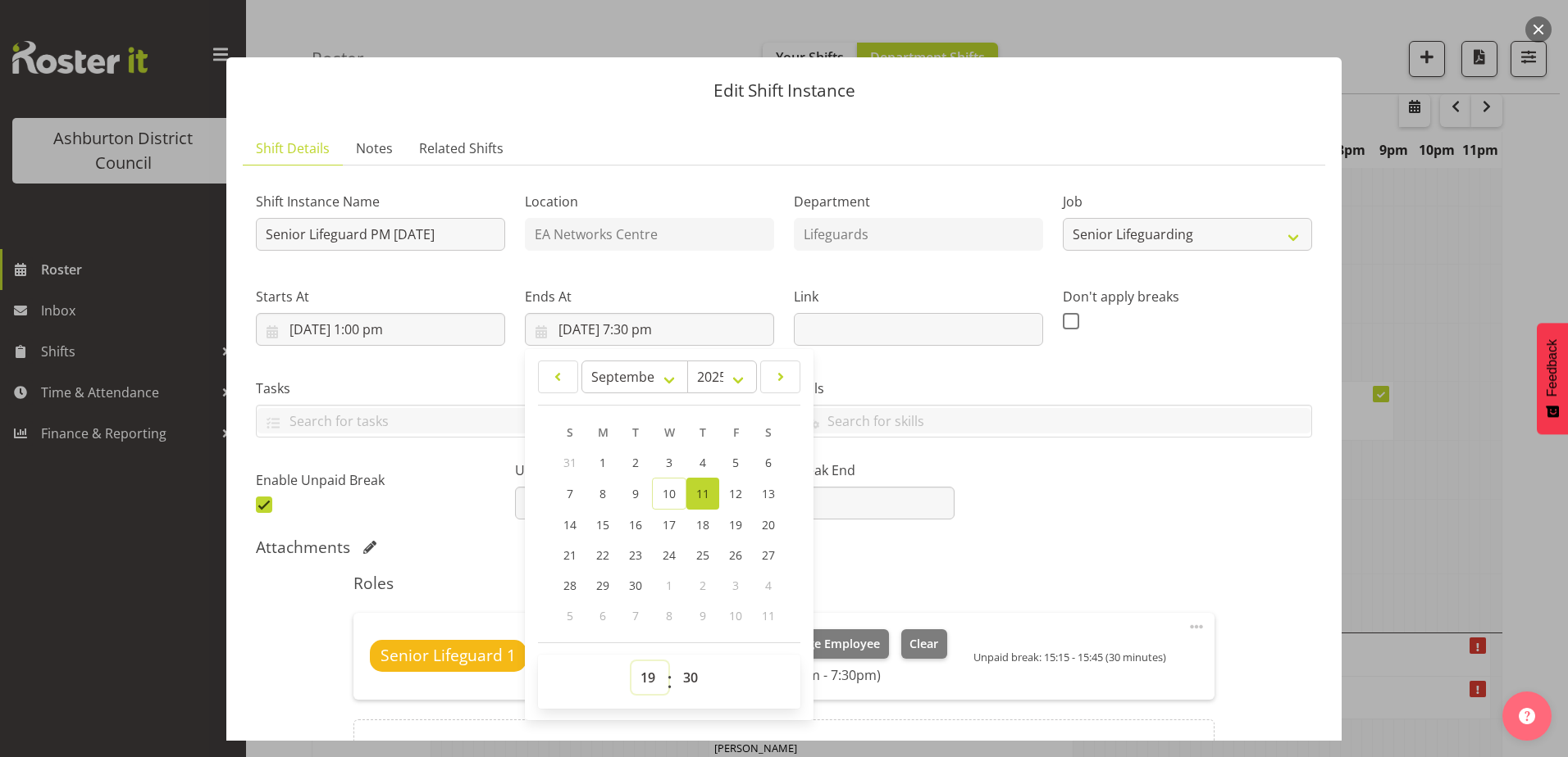
click at [647, 675] on select "00 01 02 03 04 05 06 07 08 09 10 11 12 13 14 15 16 17 18 19 20 21 22 23" at bounding box center [650, 678] width 37 height 33
select select "21"
click at [632, 661] on select "00 01 02 03 04 05 06 07 08 09 10 11 12 13 14 15 16 17 18 19 20 21 22 23" at bounding box center [650, 678] width 37 height 33
type input "11/09/2025, 9:30 pm"
click at [1034, 555] on div "Attachments" at bounding box center [784, 547] width 1056 height 19
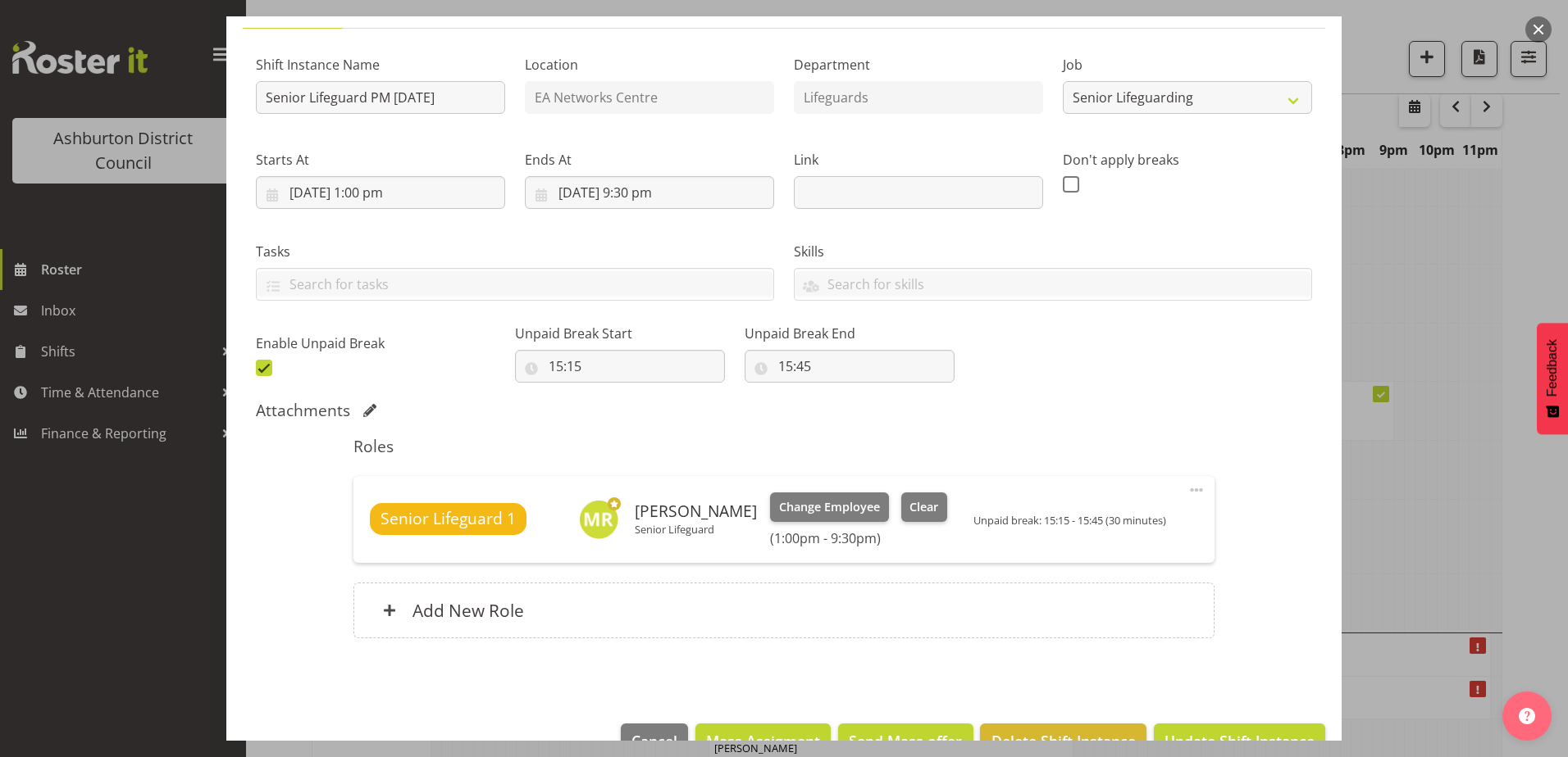
scroll to position [181, 0]
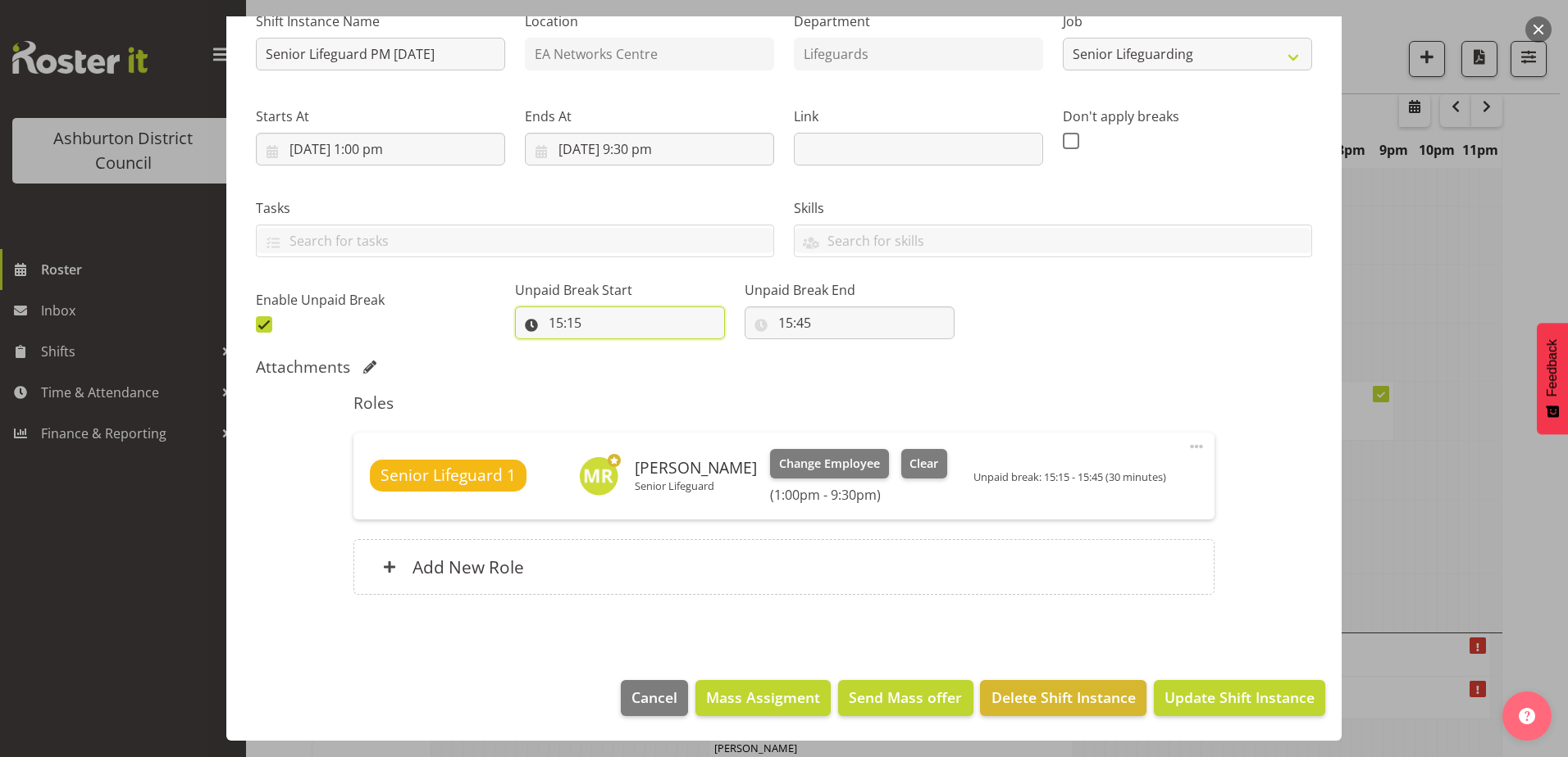
click at [598, 327] on input "15:15" at bounding box center [619, 322] width 210 height 33
click at [620, 371] on select "00 01 02 03 04 05 06 07 08 09 10 11 12 13 14 15 16 17 18 19 20 21 22 23" at bounding box center [627, 366] width 37 height 33
select select "17"
click at [609, 350] on select "00 01 02 03 04 05 06 07 08 09 10 11 12 13 14 15 16 17 18 19 20 21 22 23" at bounding box center [627, 366] width 37 height 33
type input "17:15"
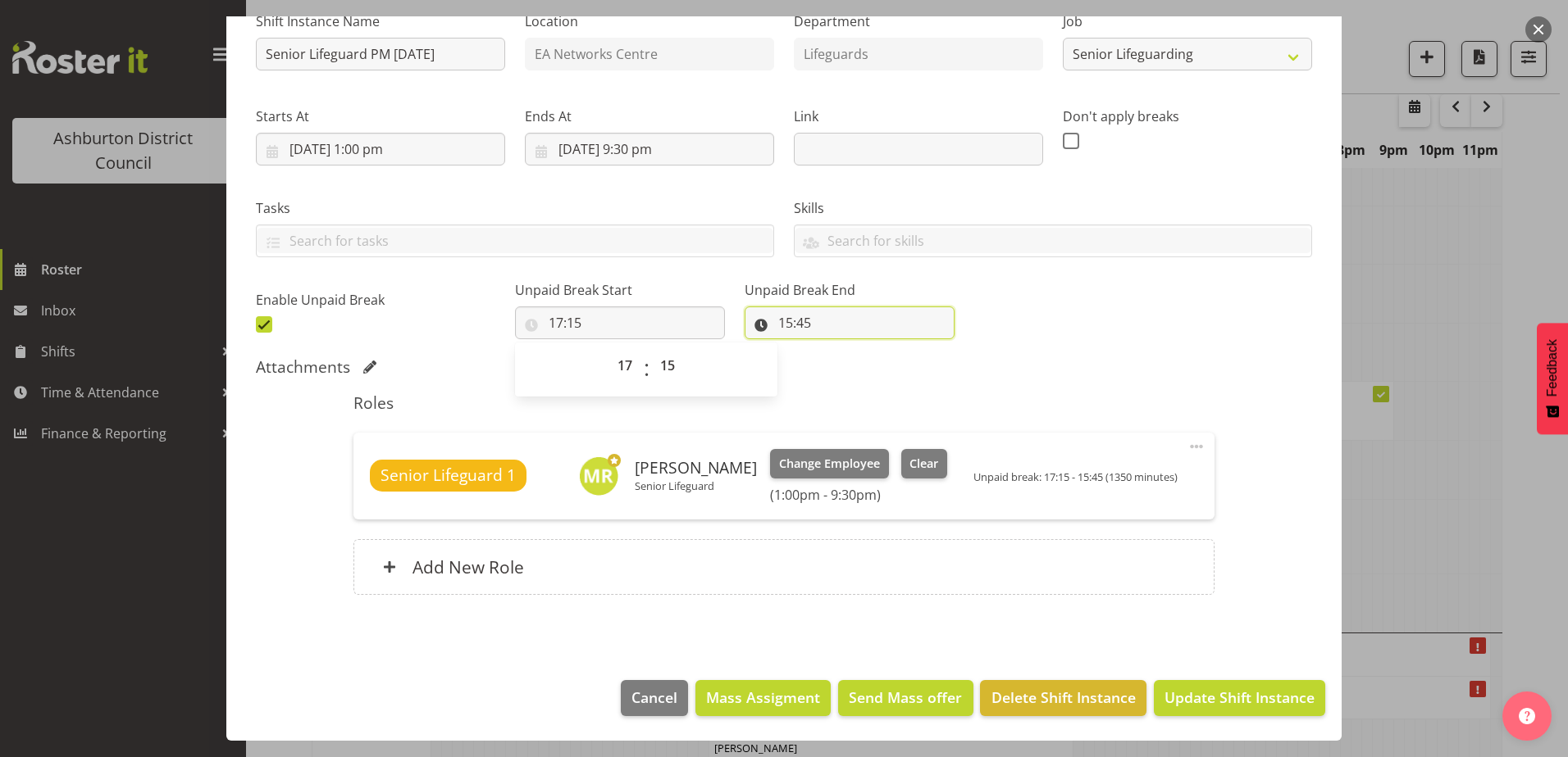
click at [767, 325] on input "15:45" at bounding box center [849, 322] width 210 height 33
click at [841, 369] on select "00 01 02 03 04 05 06 07 08 09 10 11 12 13 14 15 16 17 18 19 20 21 22 23" at bounding box center [856, 366] width 37 height 33
select select "17"
click at [838, 350] on select "00 01 02 03 04 05 06 07 08 09 10 11 12 13 14 15 16 17 18 19 20 21 22 23" at bounding box center [856, 366] width 37 height 33
type input "17:45"
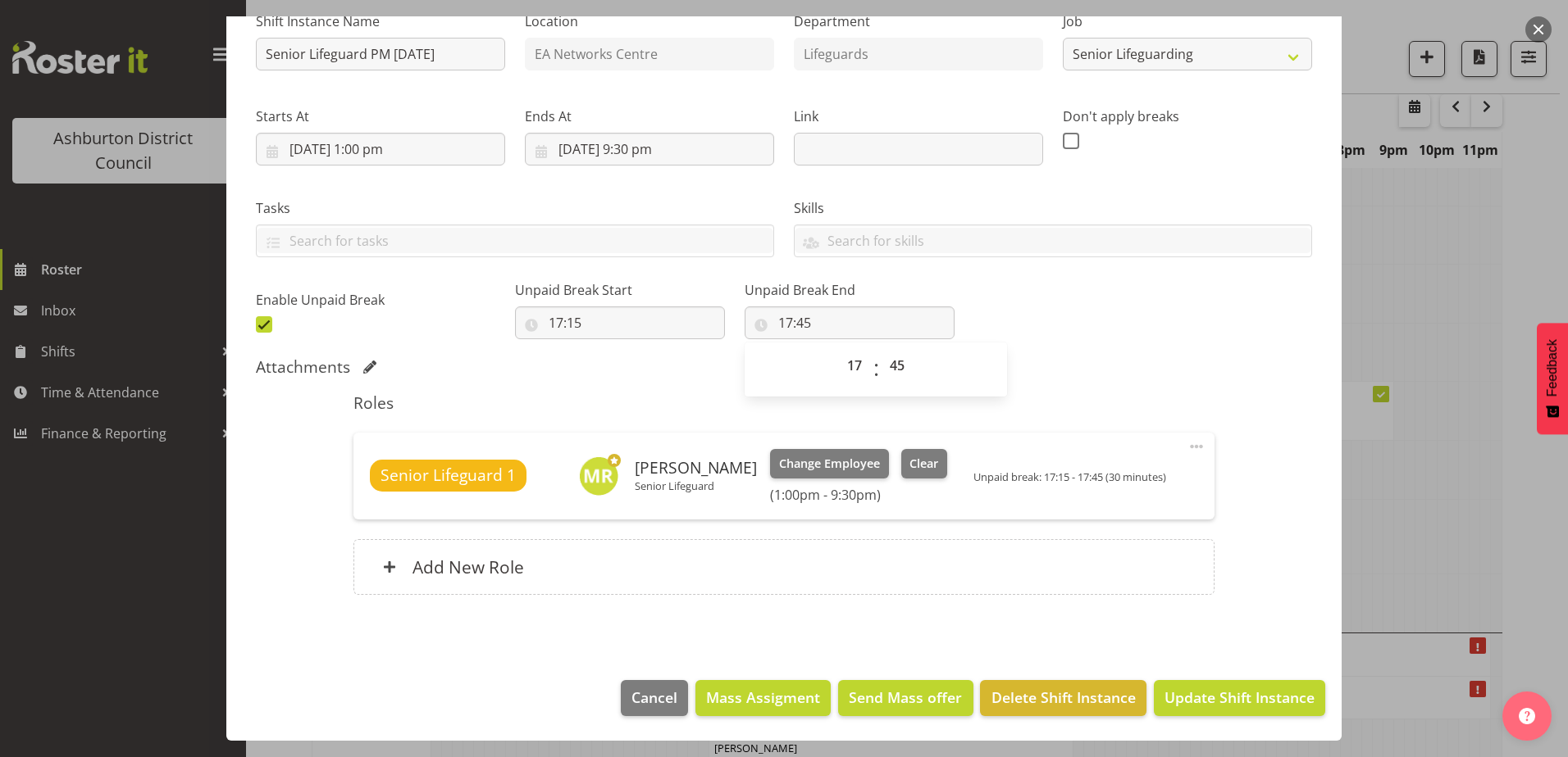
click at [1016, 358] on div "Attachments" at bounding box center [784, 367] width 1056 height 19
click at [1210, 694] on span "Update Shift Instance" at bounding box center [1239, 697] width 150 height 21
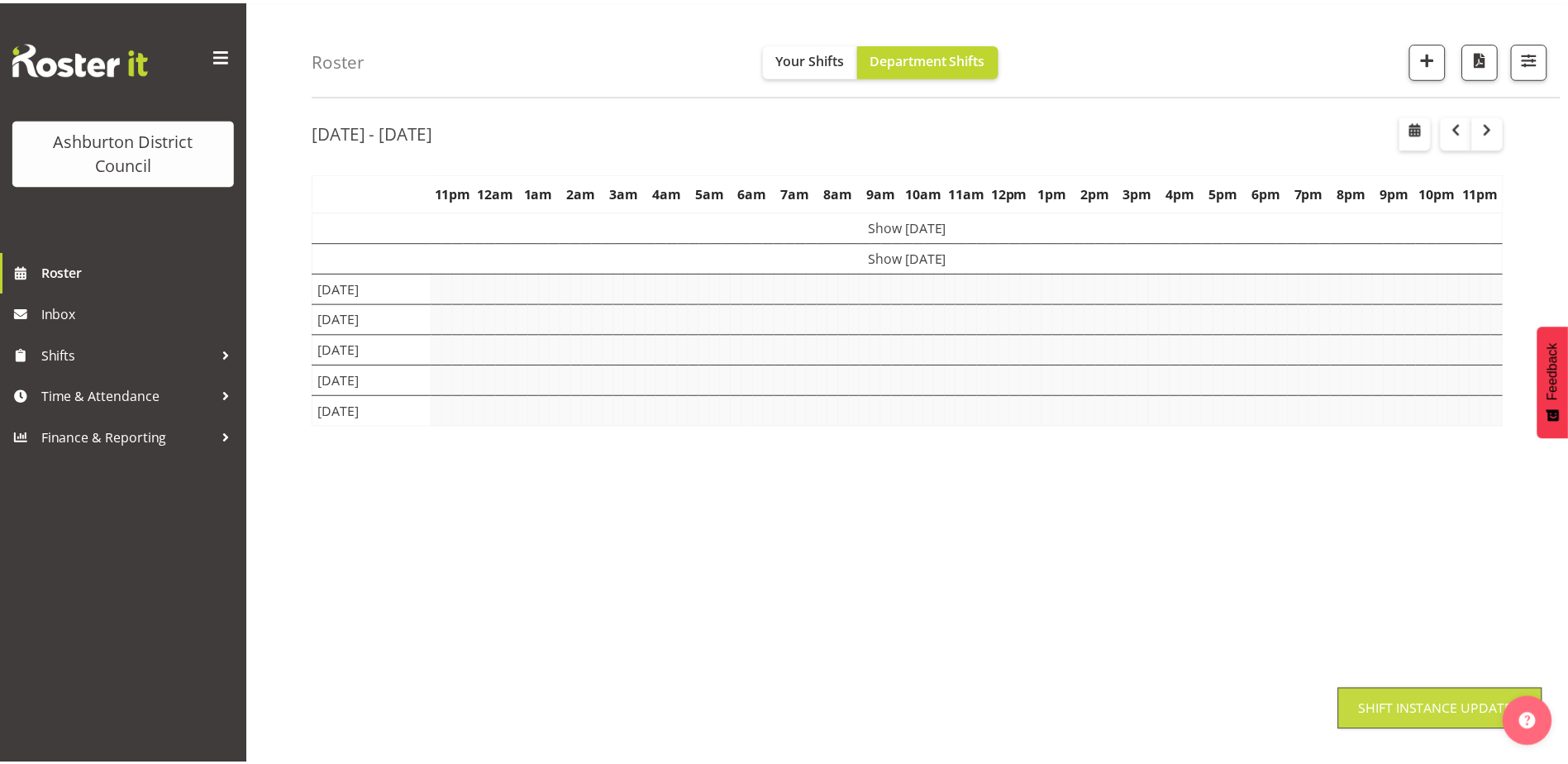
scroll to position [54, 0]
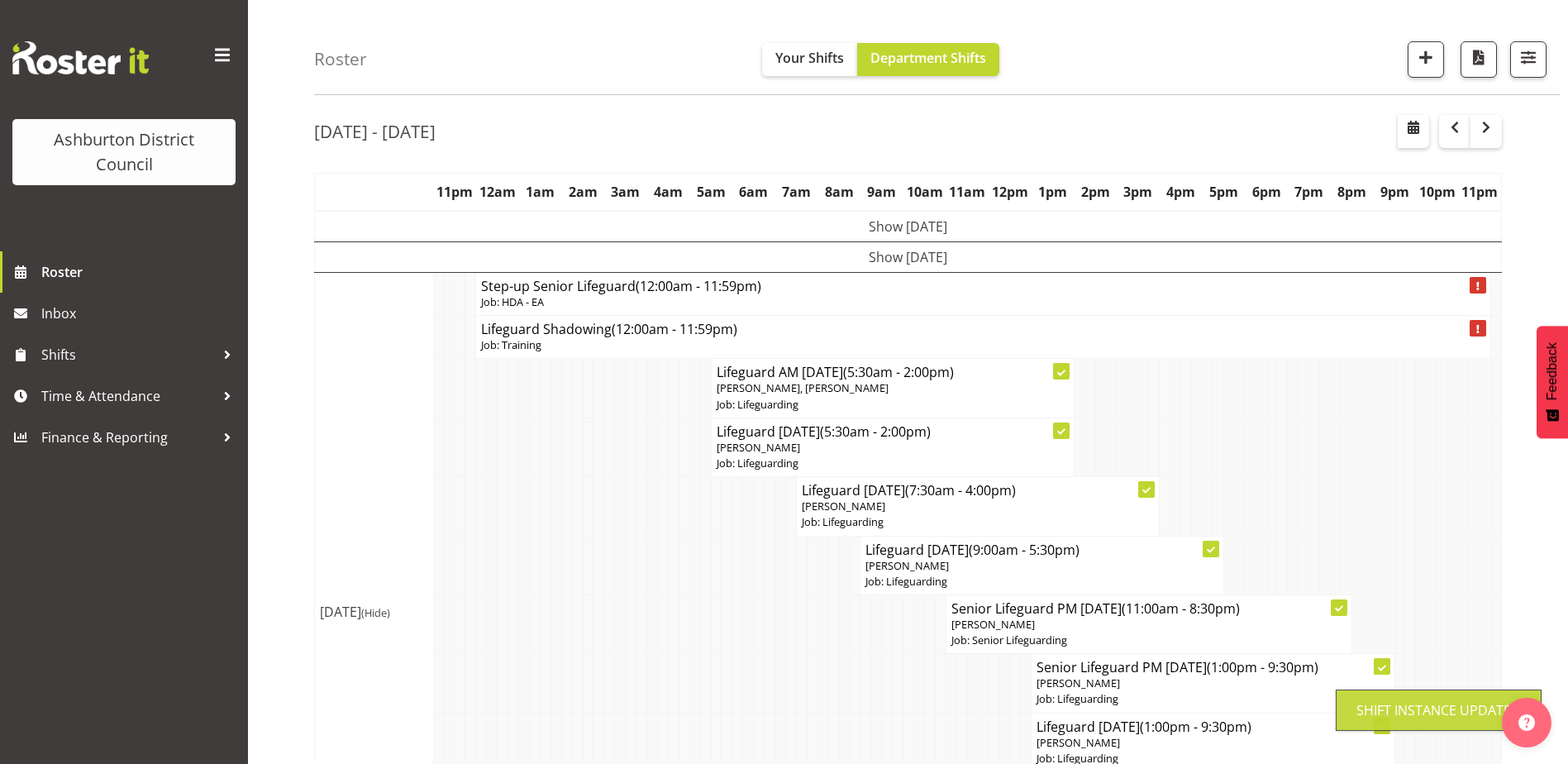
click at [218, 57] on span at bounding box center [222, 55] width 26 height 26
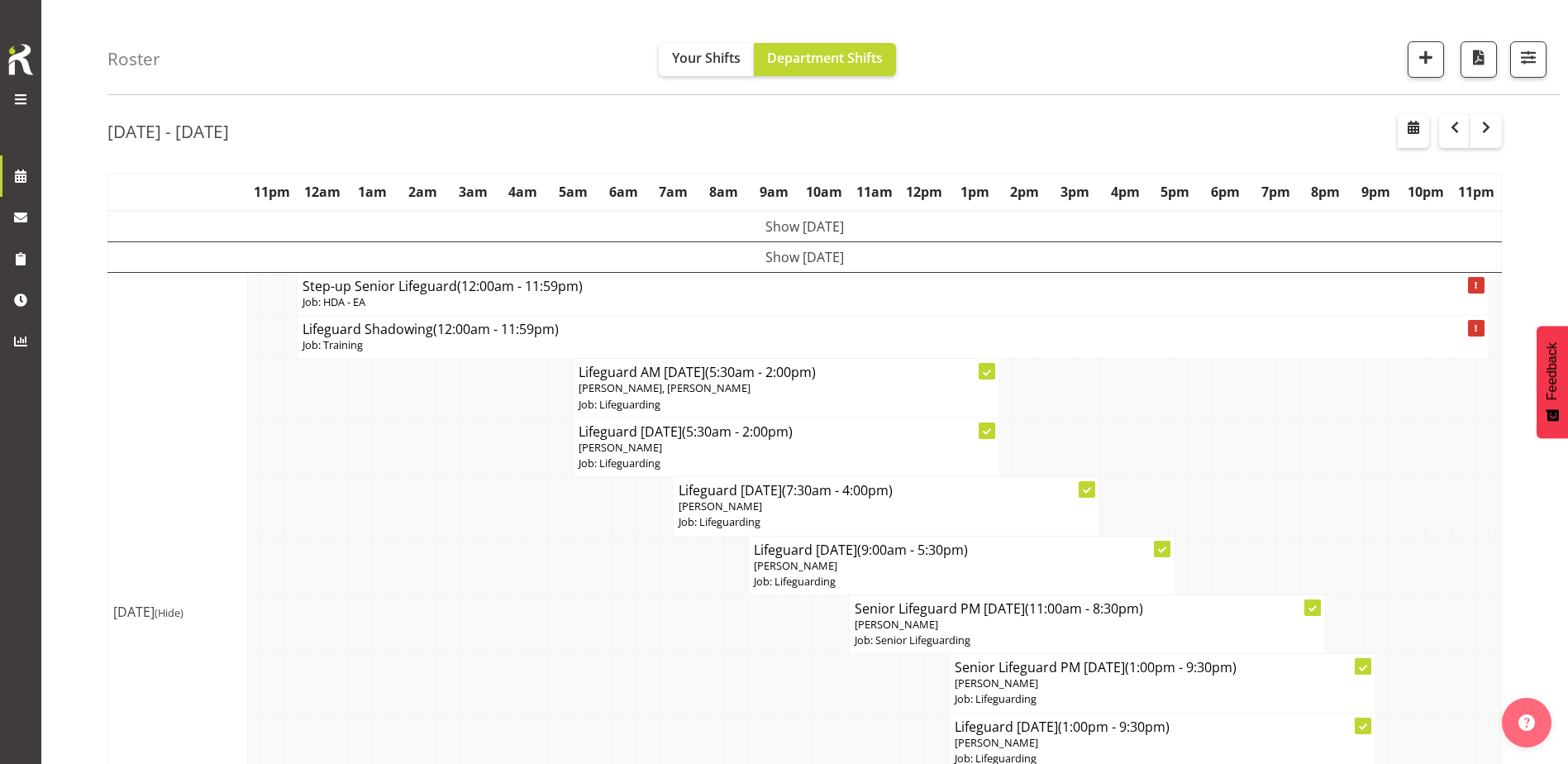
click at [14, 54] on img at bounding box center [20, 58] width 33 height 36
click at [19, 101] on span at bounding box center [20, 99] width 19 height 19
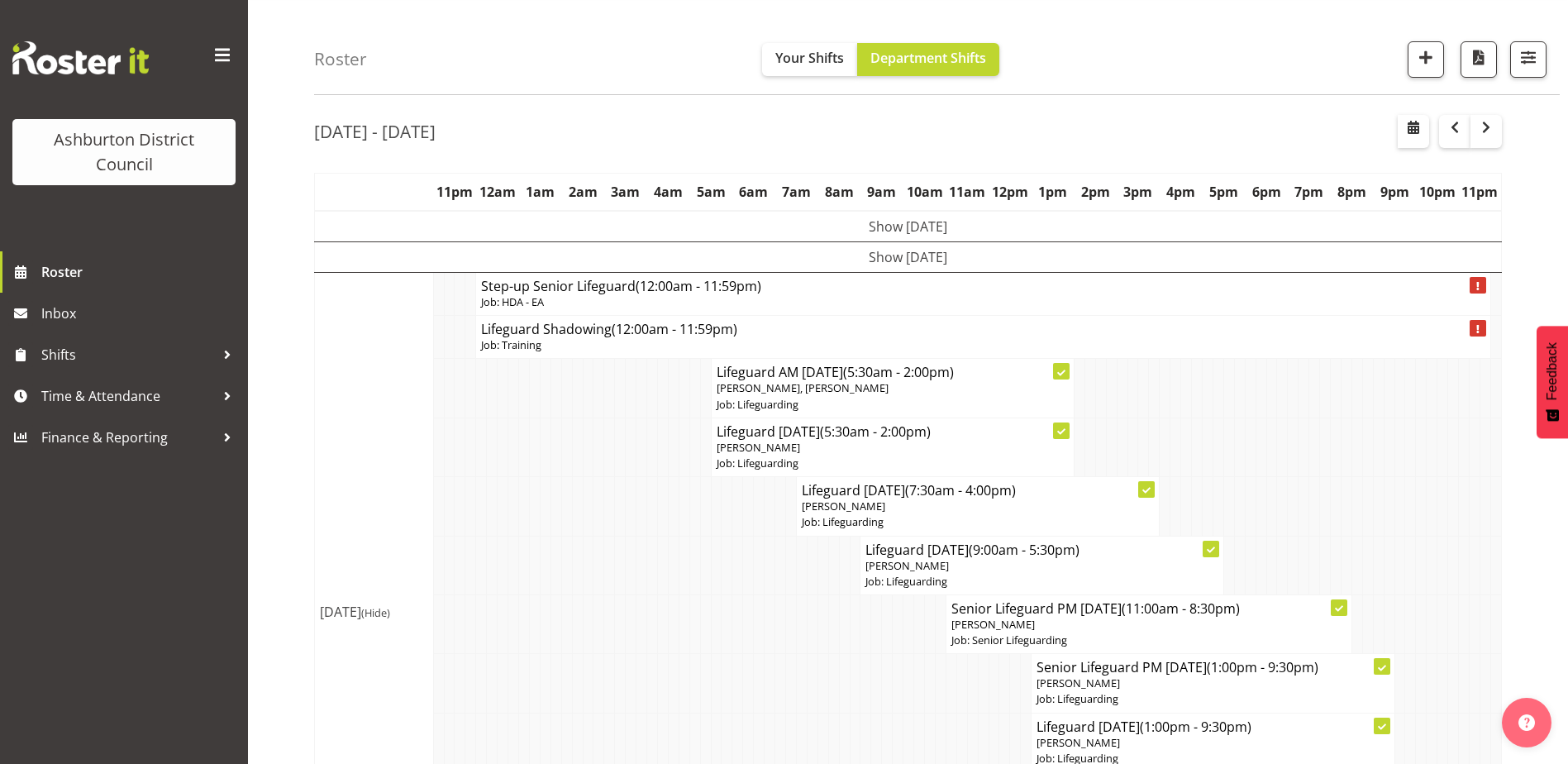
drag, startPoint x: 1543, startPoint y: 1, endPoint x: 83, endPoint y: 610, distance: 1581.9
click at [83, 610] on div "Ashburton District Council Roster Inbox Shifts Time & Attendance Finance & Repo…" at bounding box center [124, 382] width 248 height 764
click at [234, 439] on div at bounding box center [227, 437] width 24 height 24
click at [220, 439] on div at bounding box center [227, 437] width 24 height 24
click at [225, 394] on div at bounding box center [227, 396] width 24 height 24
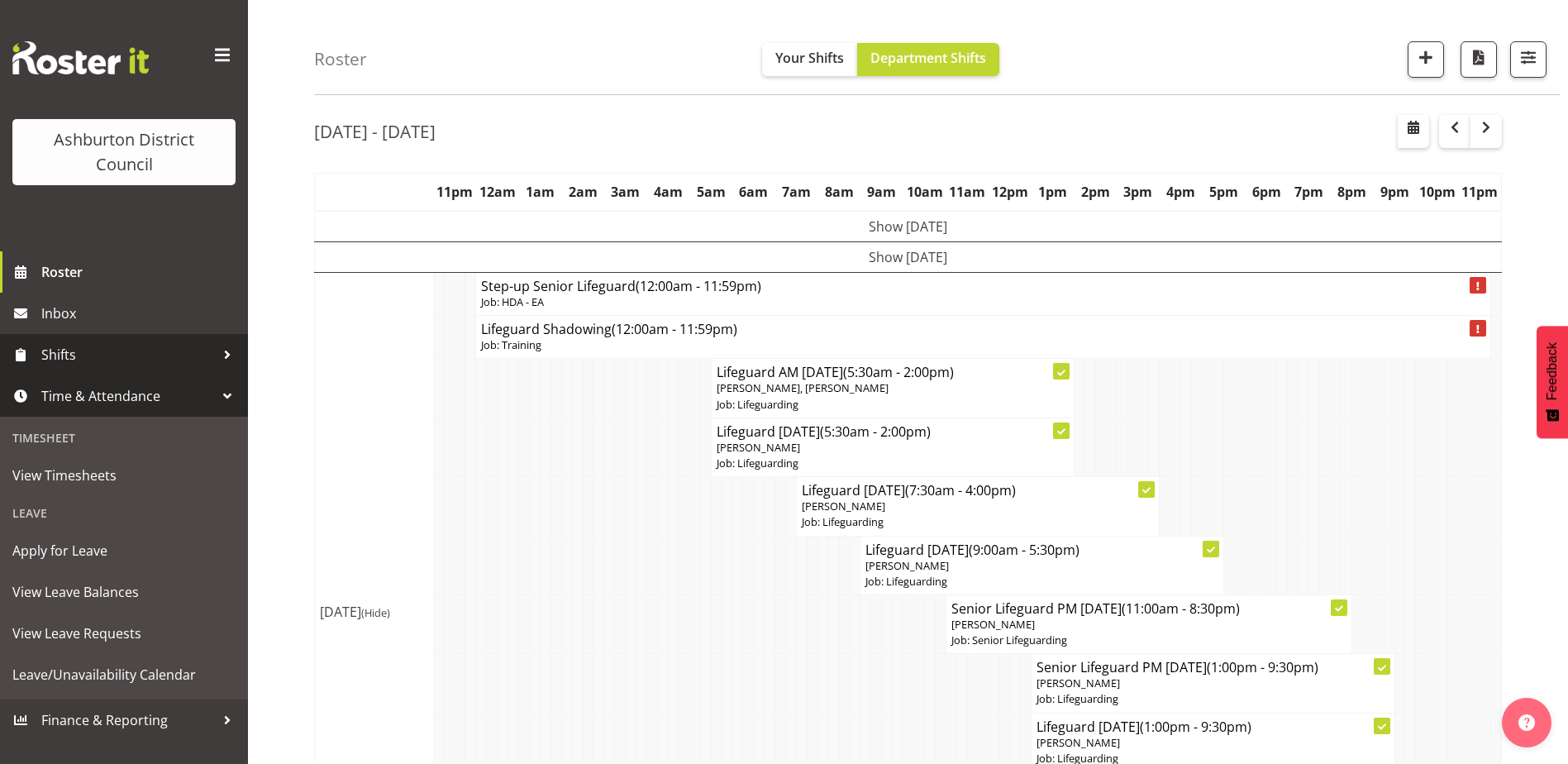
click at [229, 362] on div at bounding box center [227, 354] width 24 height 24
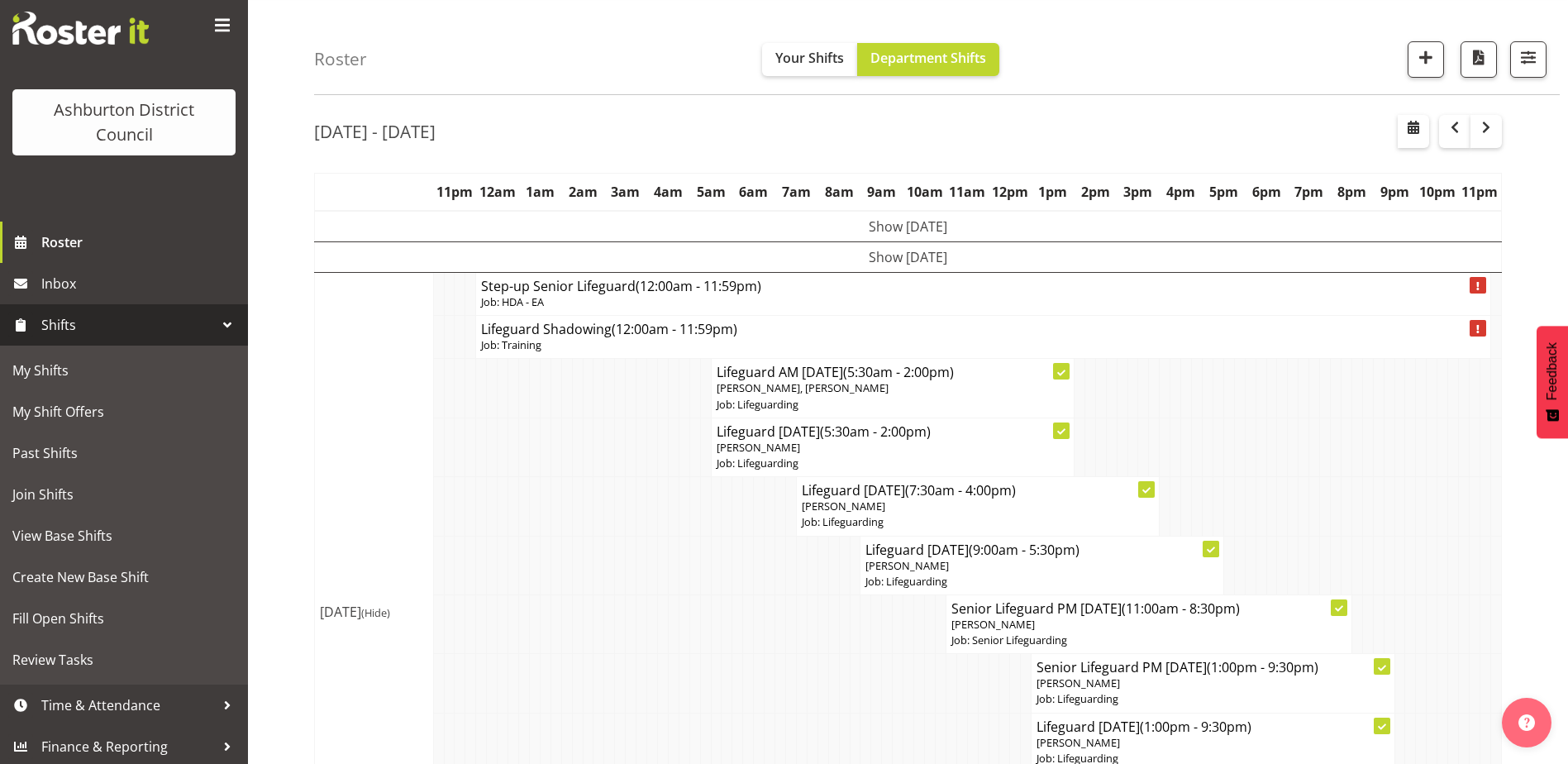
scroll to position [33, 0]
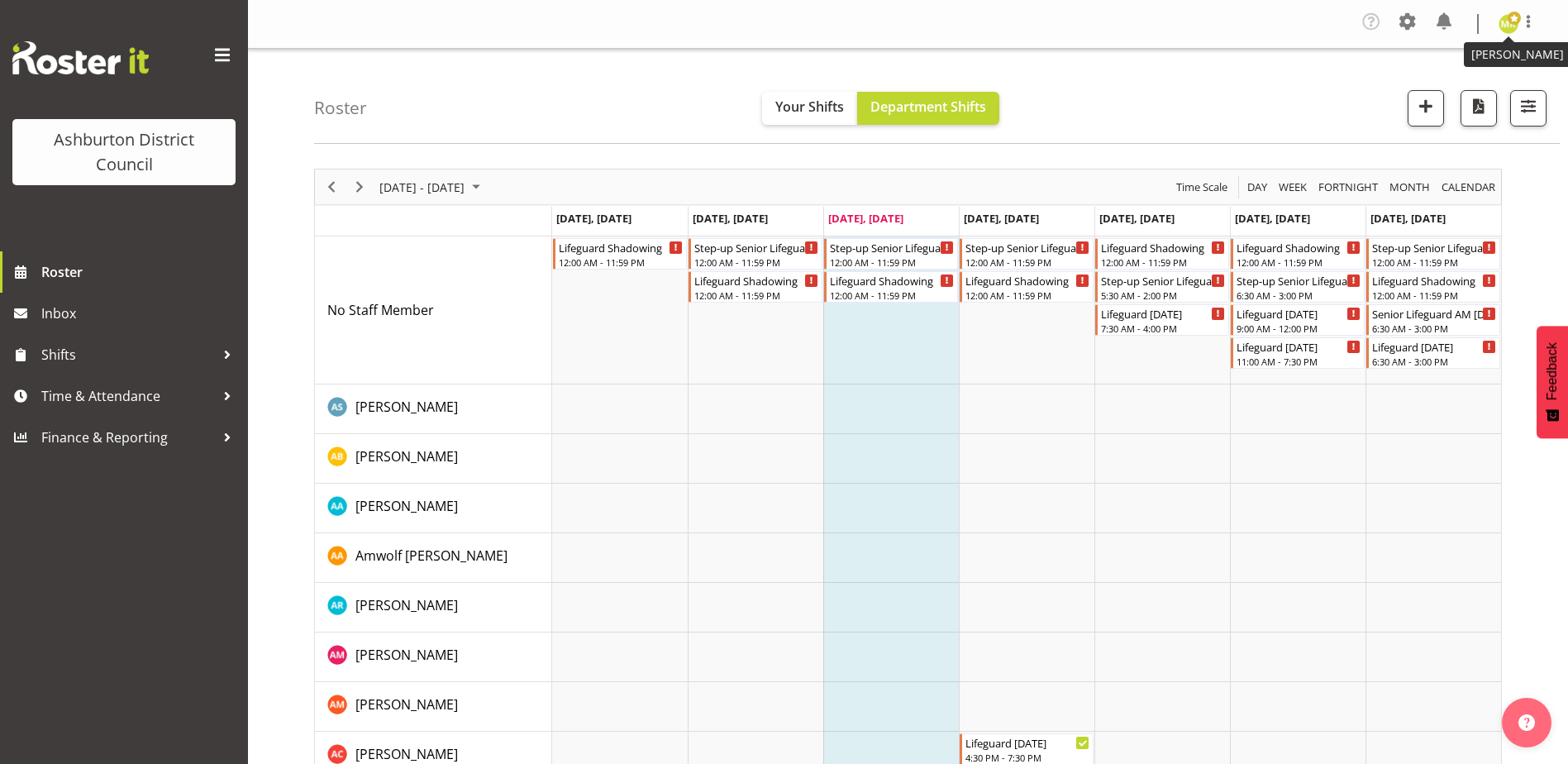
click at [1514, 31] on img at bounding box center [1509, 23] width 19 height 19
click at [1451, 86] on link "Log Out" at bounding box center [1459, 91] width 159 height 30
